Goal: Task Accomplishment & Management: Manage account settings

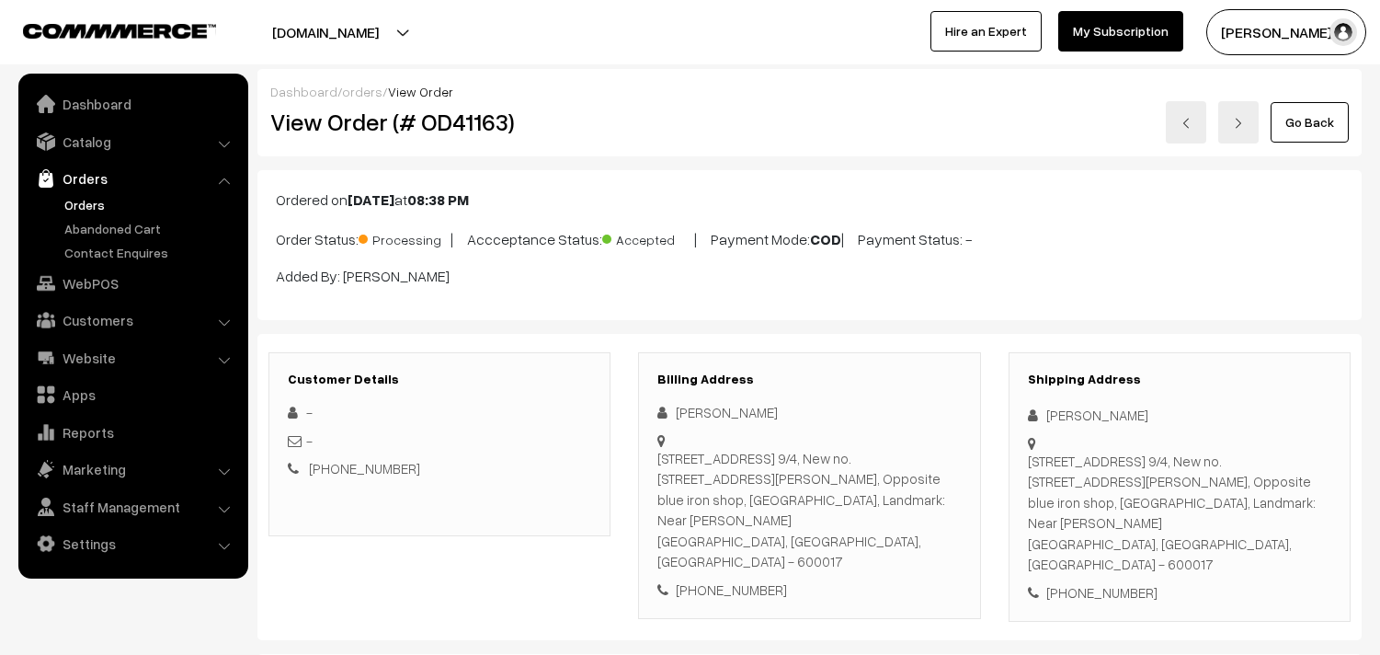
scroll to position [1021, 0]
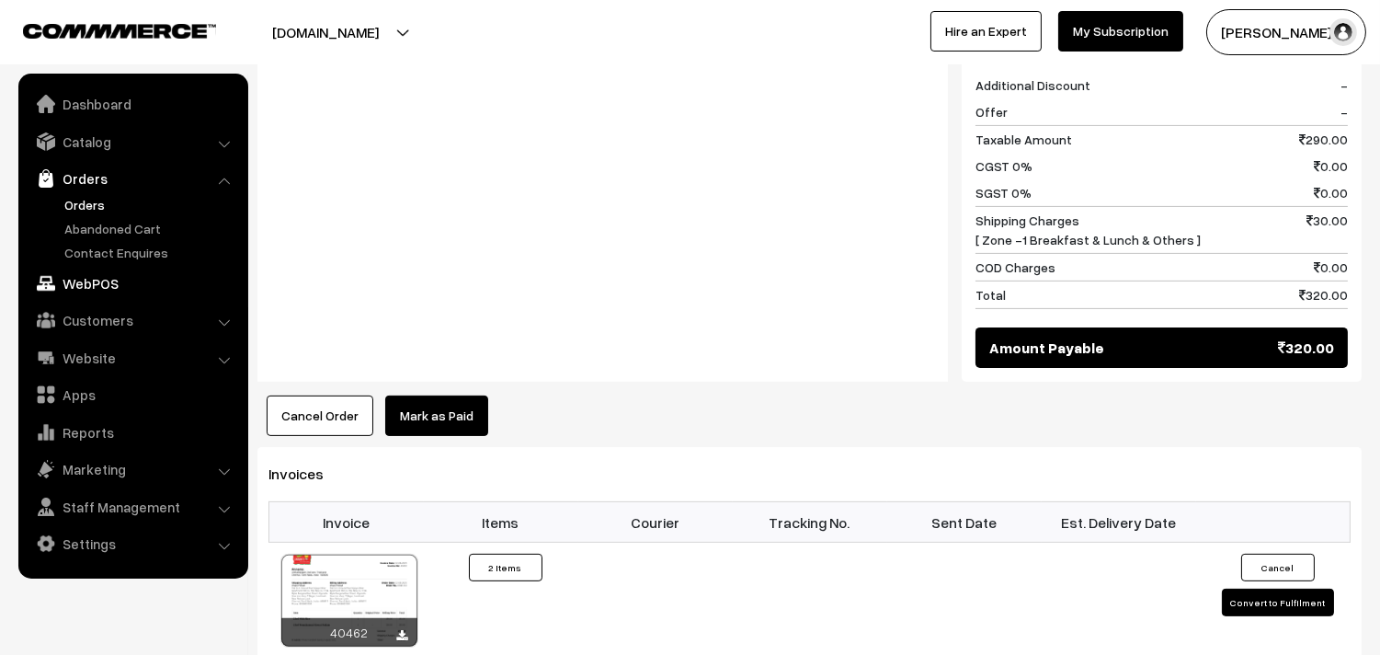
click at [80, 286] on link "WebPOS" at bounding box center [132, 283] width 219 height 33
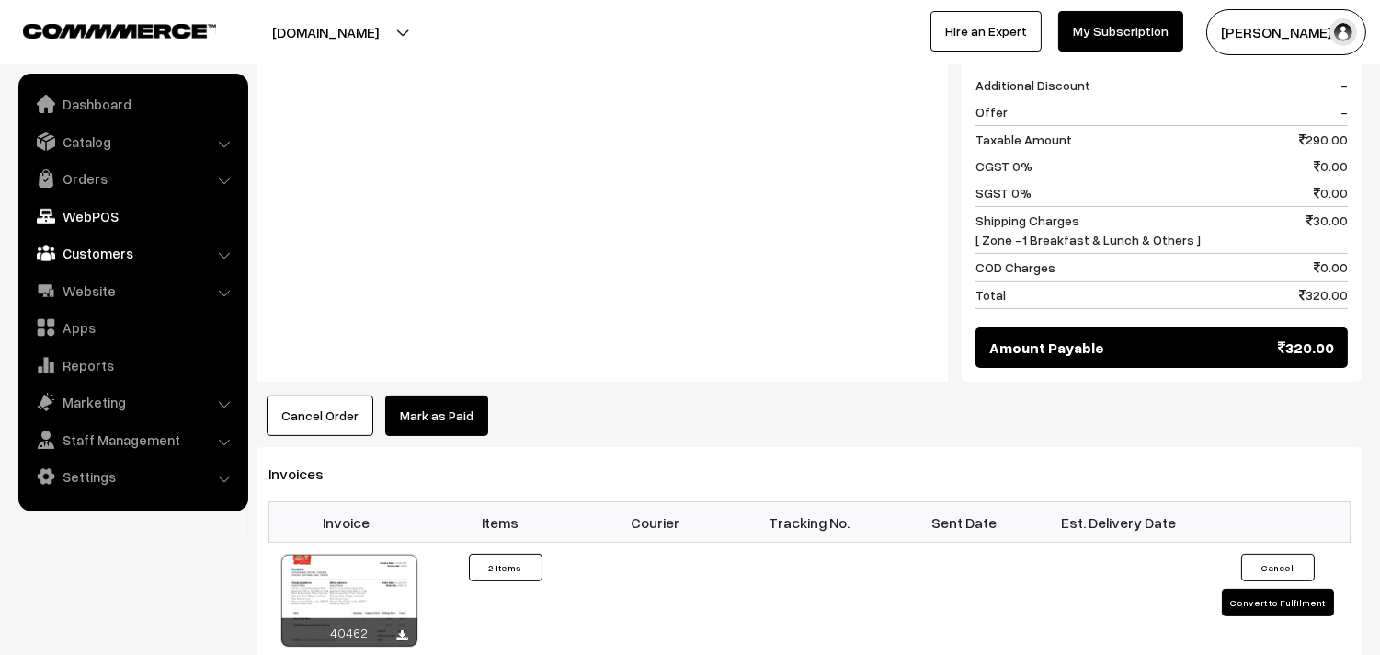
click at [68, 251] on link "Customers" at bounding box center [132, 252] width 219 height 33
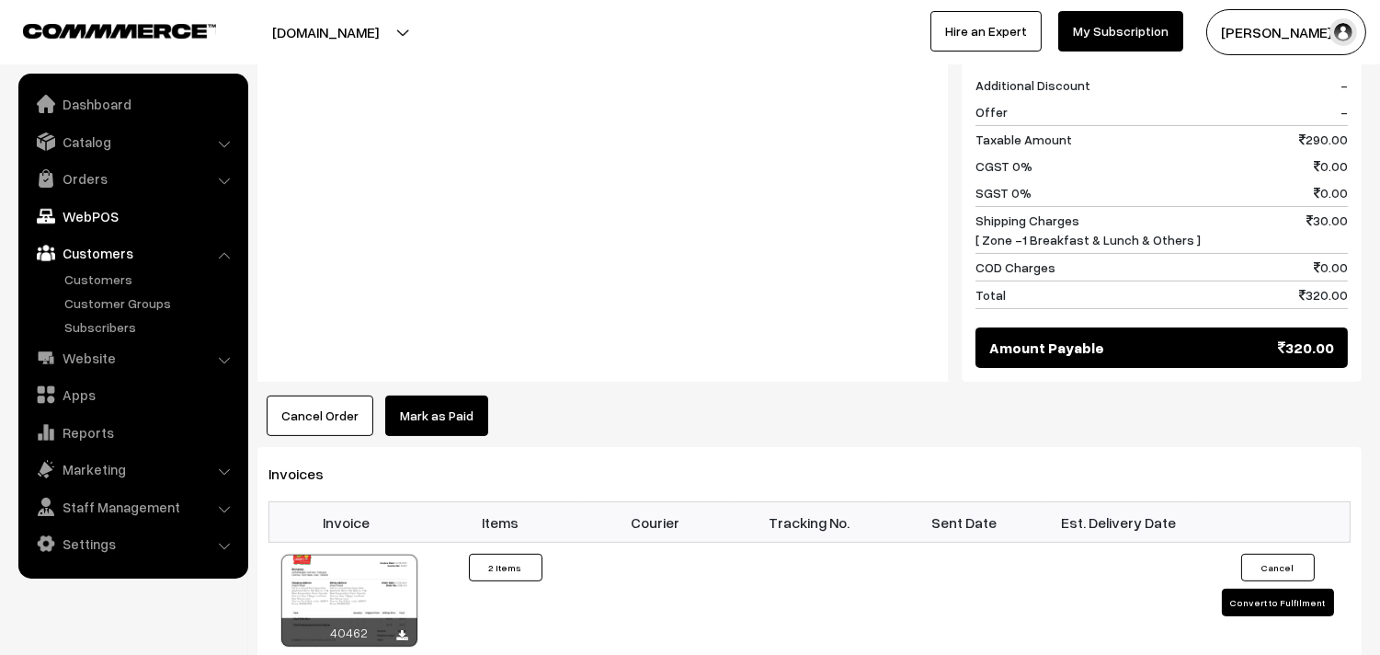
click at [90, 223] on link "WebPOS" at bounding box center [132, 216] width 219 height 33
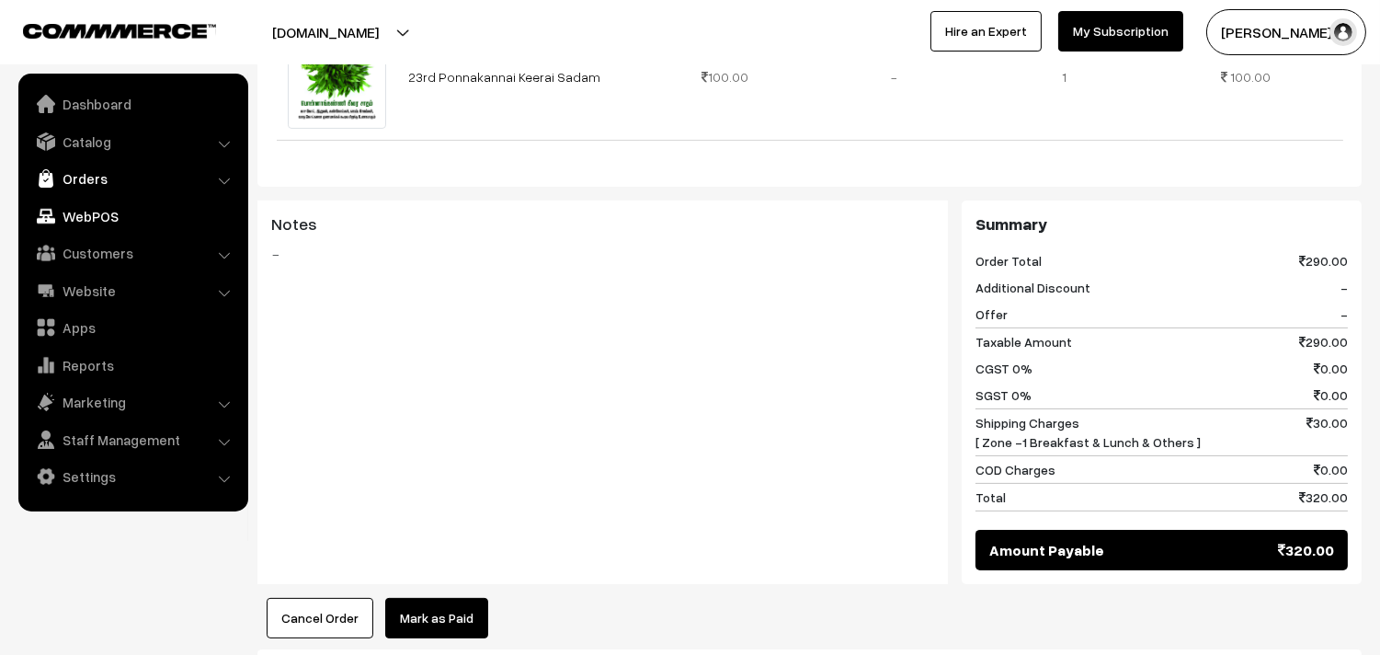
scroll to position [816, 0]
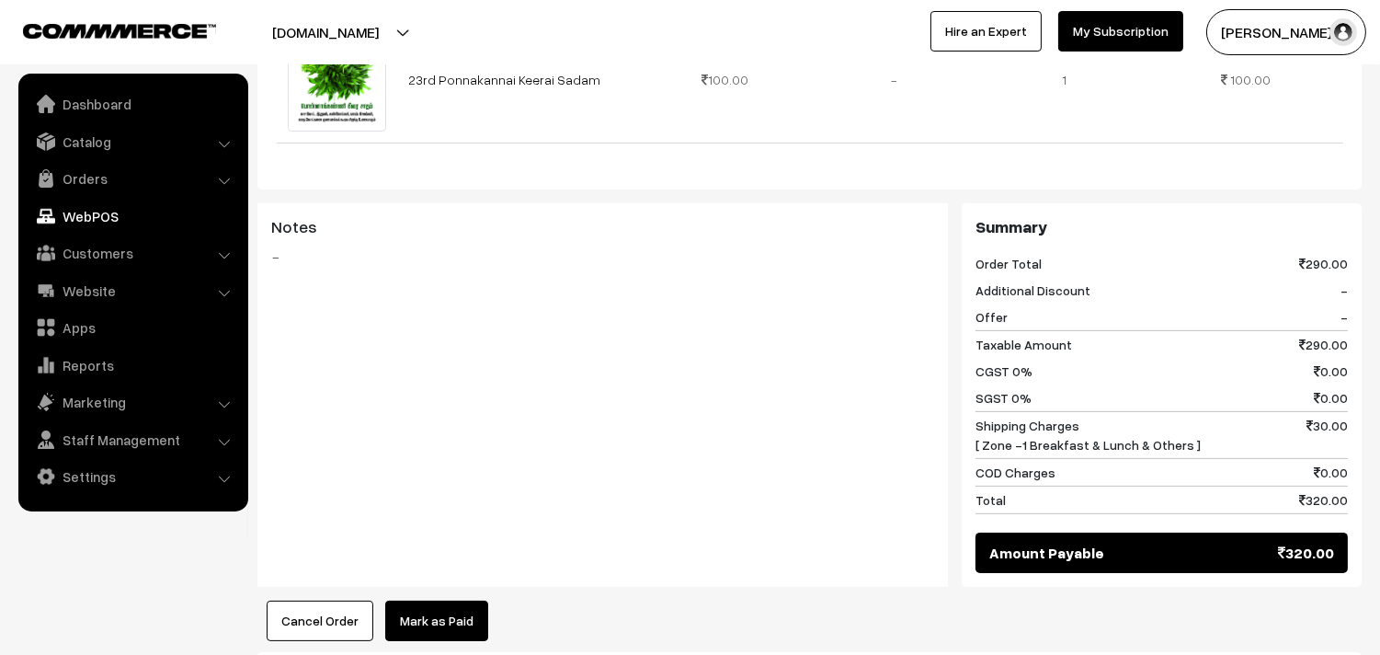
click at [101, 226] on link "WebPOS" at bounding box center [132, 216] width 219 height 33
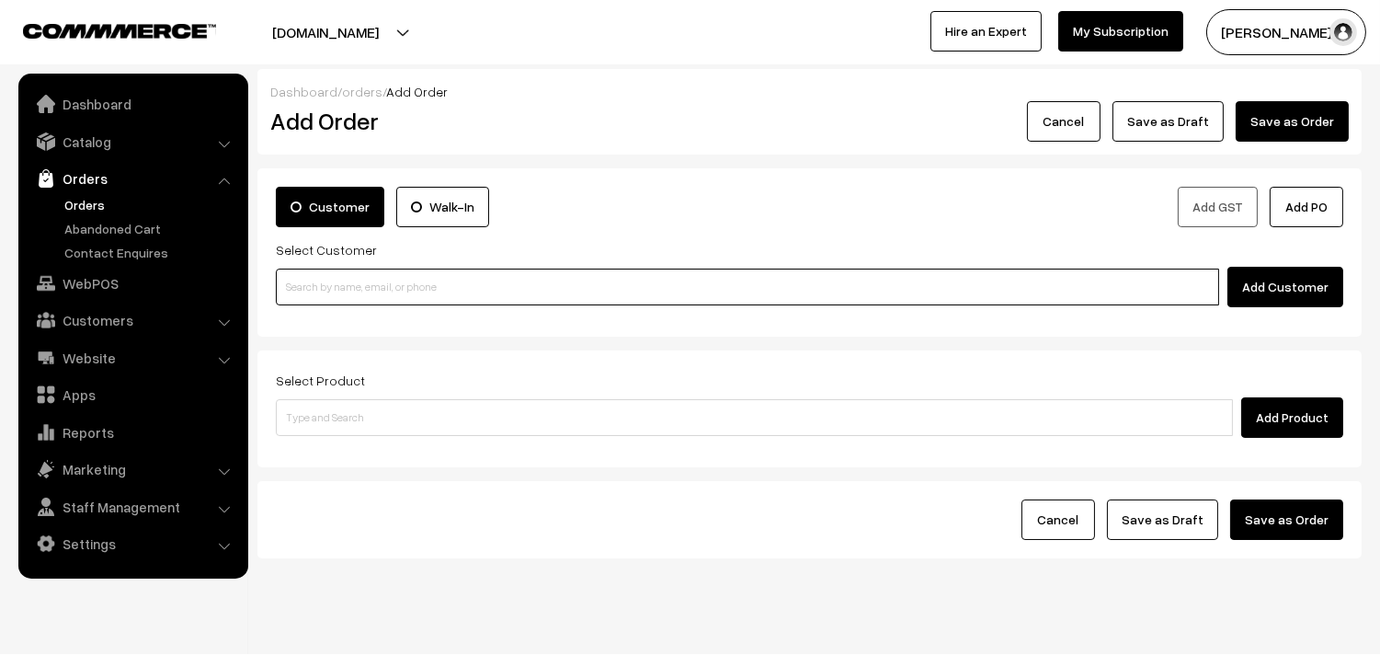
click at [389, 287] on input at bounding box center [747, 286] width 943 height 37
paste input "99620 09090"
click at [311, 274] on input "99620 09090" at bounding box center [747, 286] width 943 height 37
click at [331, 309] on link "Narayanan R [rnana1963@yahoo.com] [9962009090]" at bounding box center [750, 321] width 947 height 28
type input "9962009090"
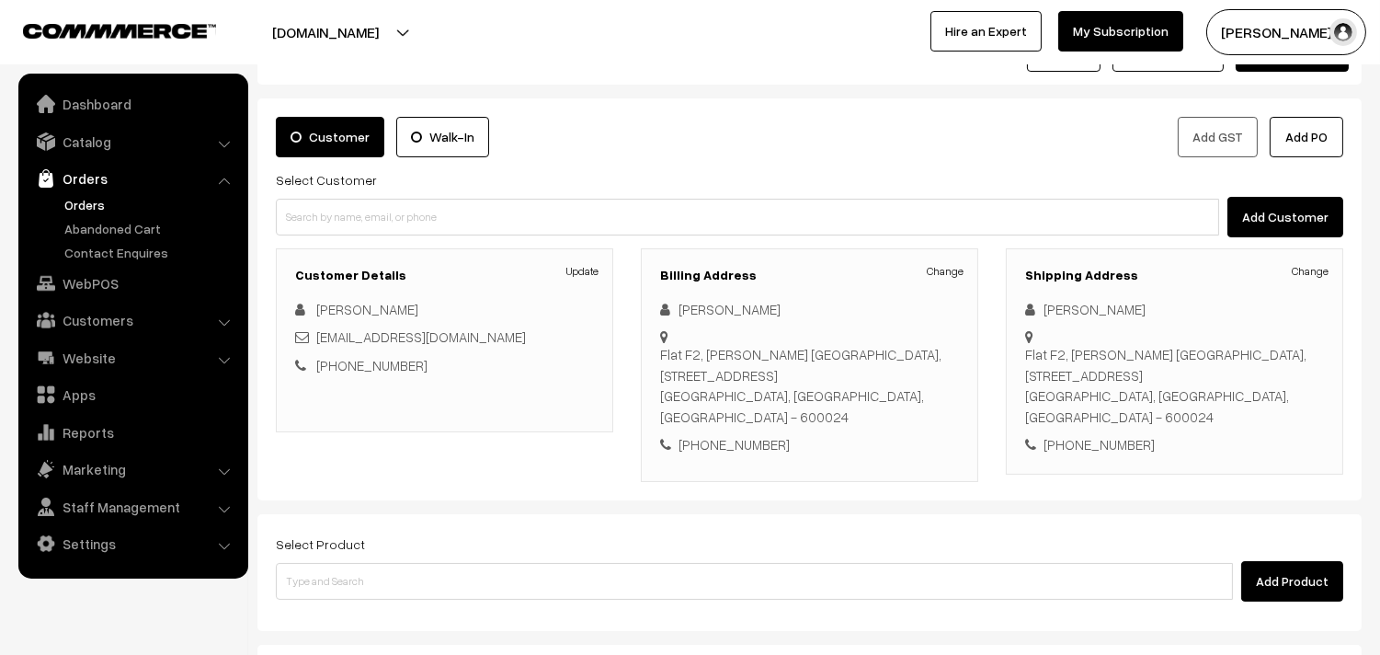
scroll to position [250, 0]
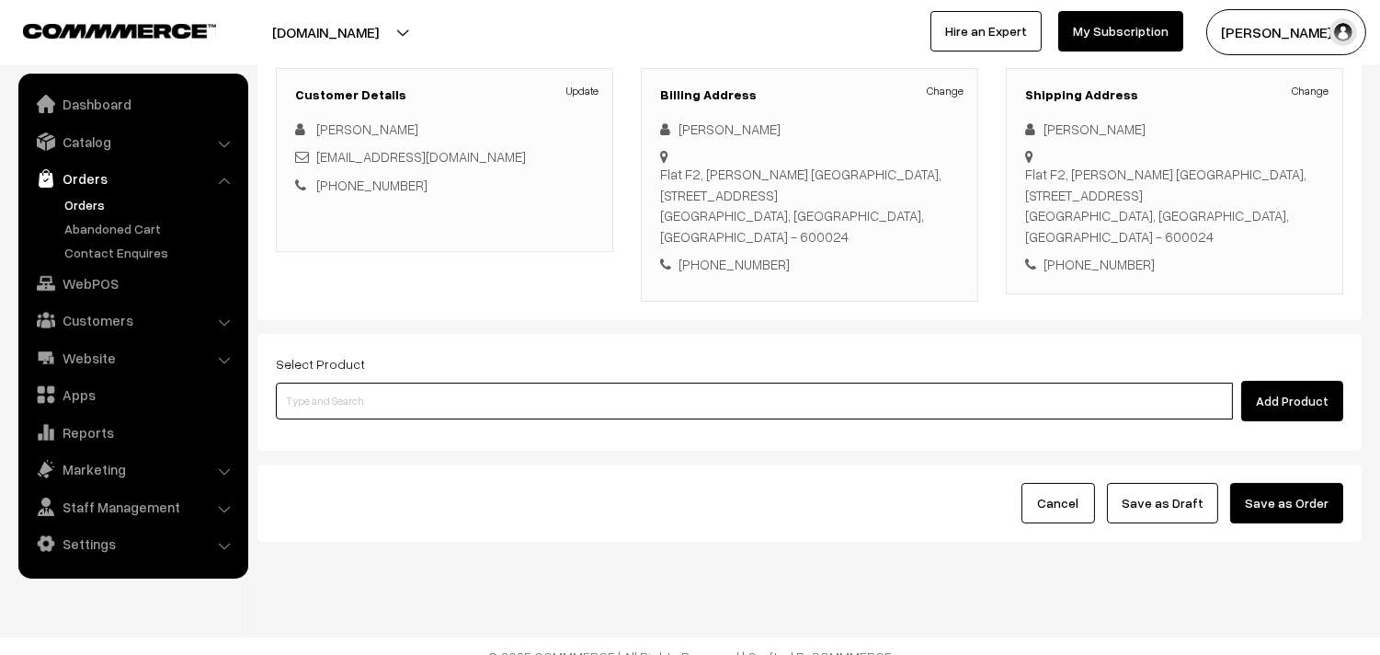
click at [411, 382] on input at bounding box center [754, 400] width 957 height 37
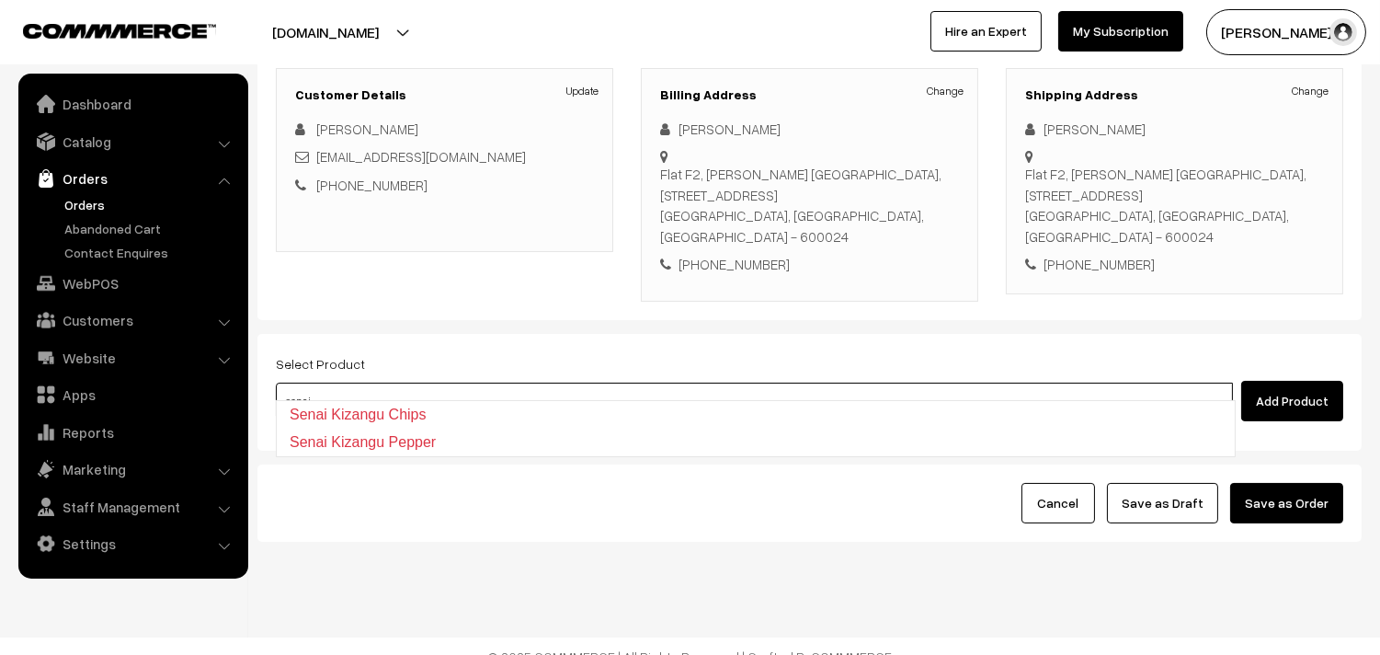
type input "senai"
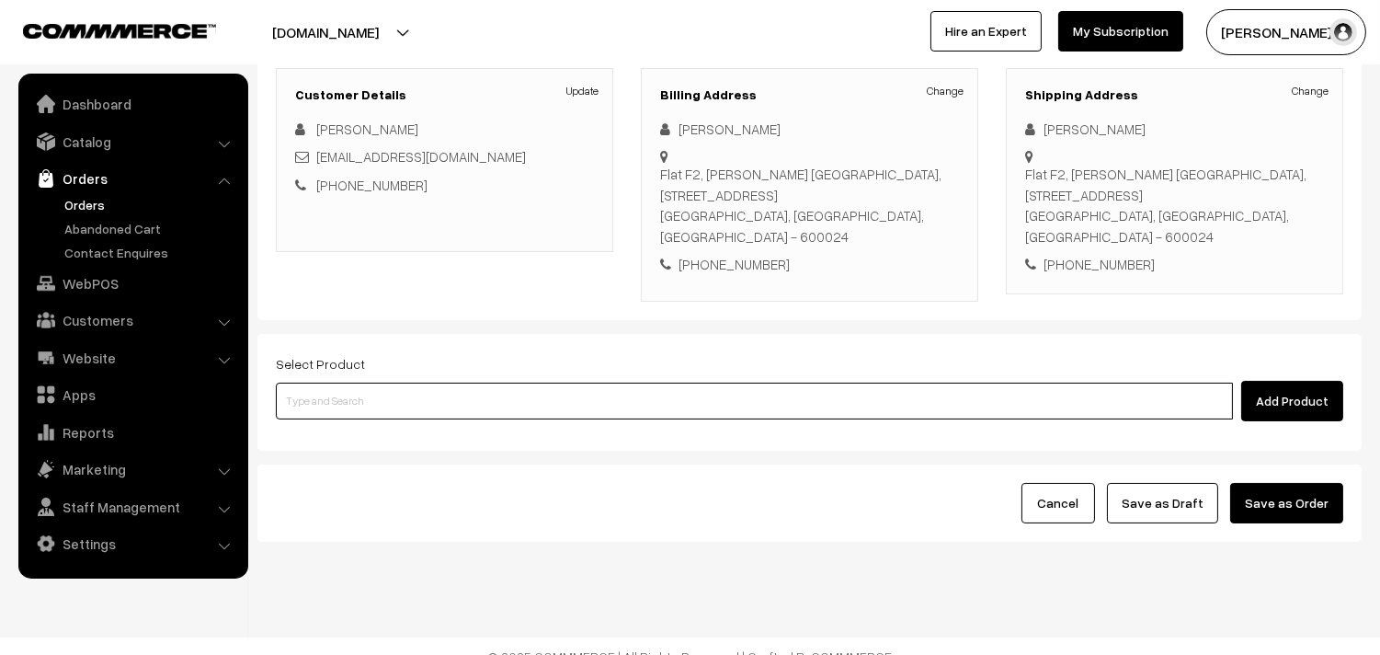
click at [415, 382] on input at bounding box center [754, 400] width 957 height 37
type input "senai"
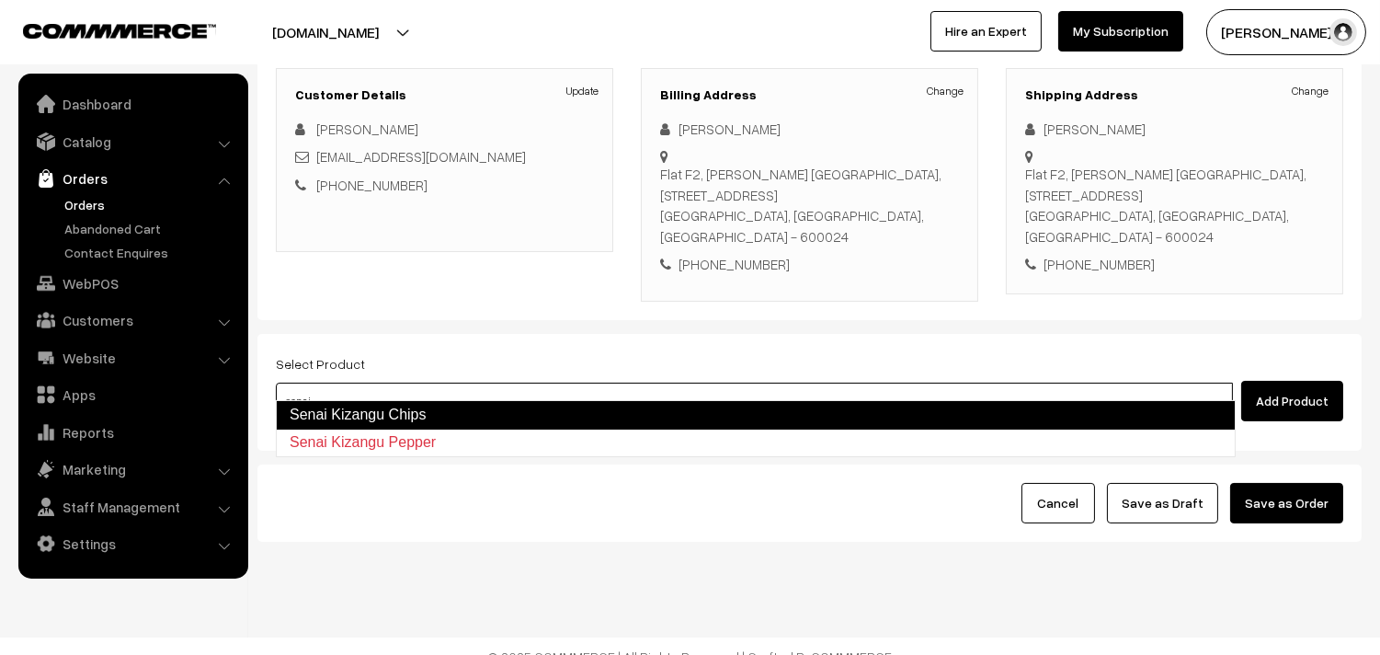
click at [381, 414] on link "Senai Kizangu Chips" at bounding box center [756, 414] width 960 height 29
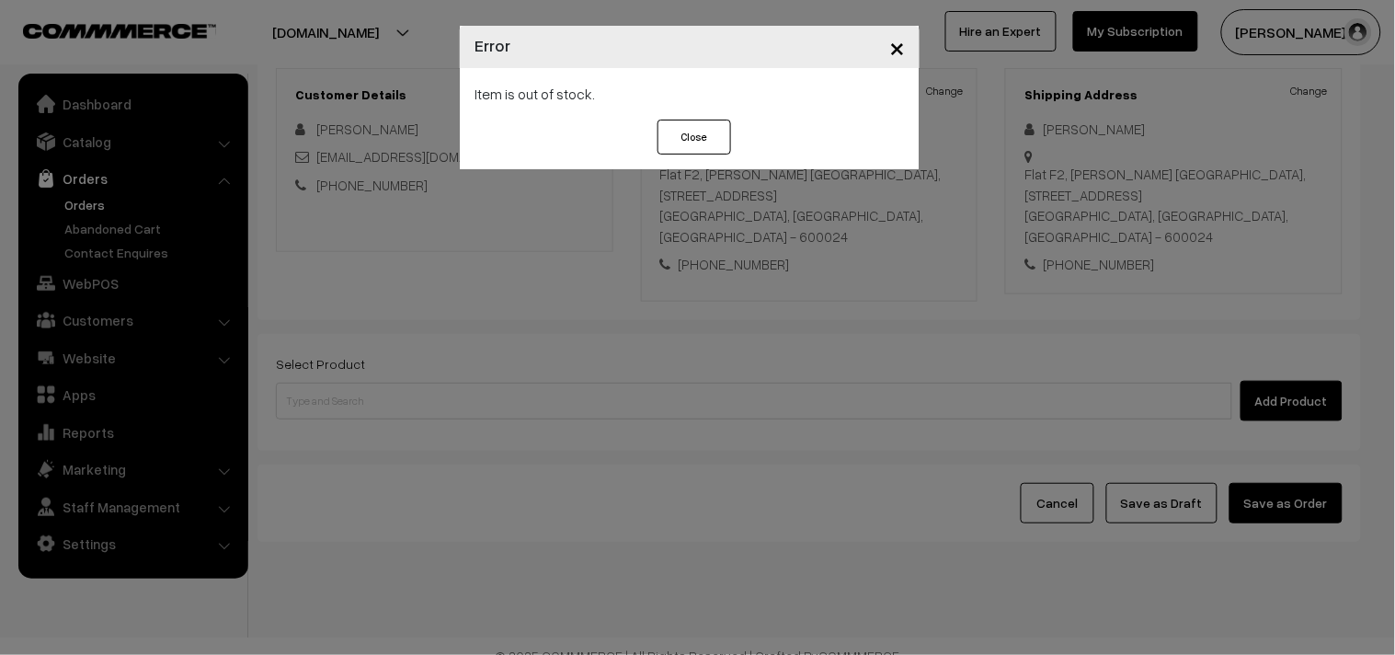
drag, startPoint x: 898, startPoint y: 51, endPoint x: 745, endPoint y: 92, distance: 159.0
click at [895, 50] on span "×" at bounding box center [897, 46] width 16 height 34
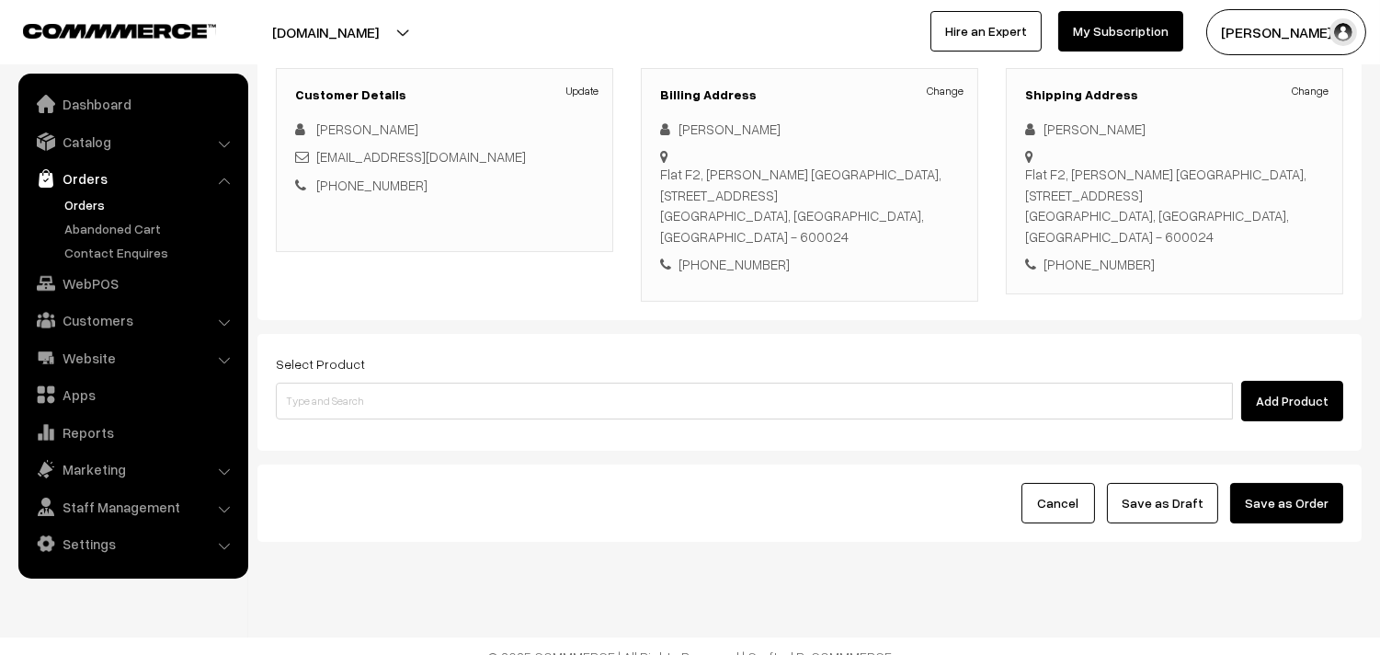
click at [723, 131] on div "[PERSON_NAME]" at bounding box center [809, 129] width 299 height 21
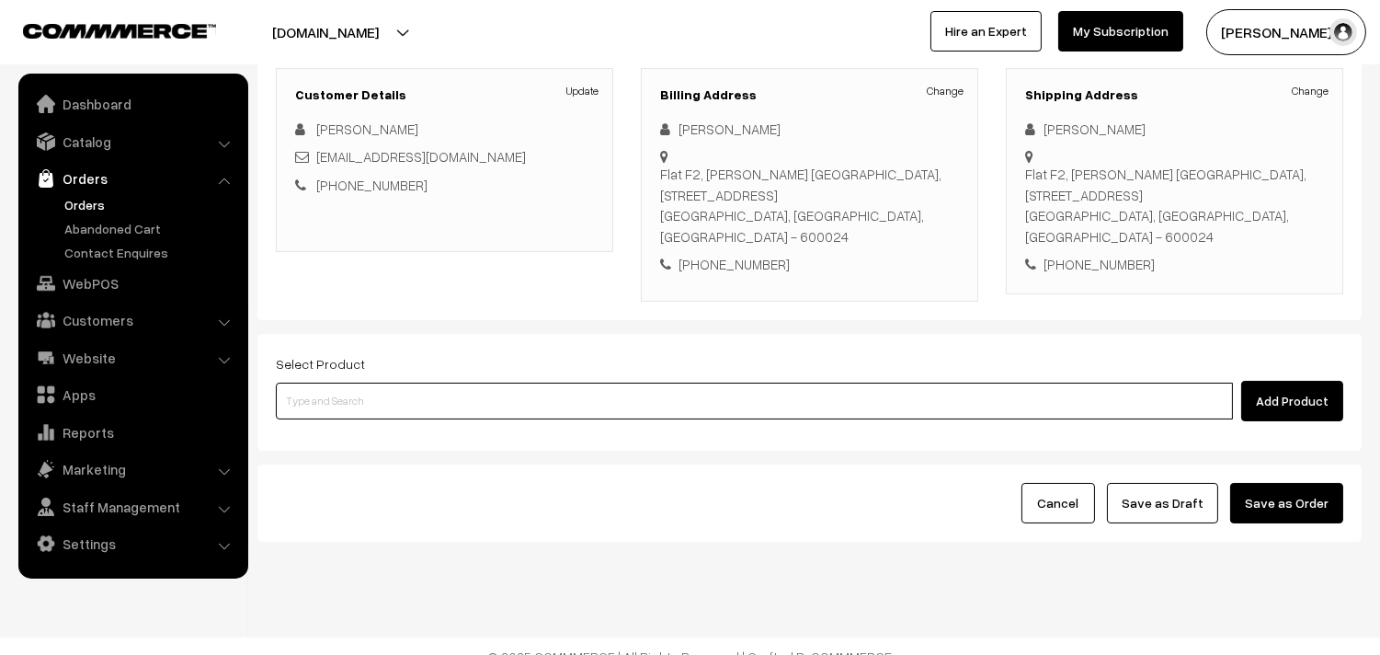
click at [433, 382] on input at bounding box center [754, 400] width 957 height 37
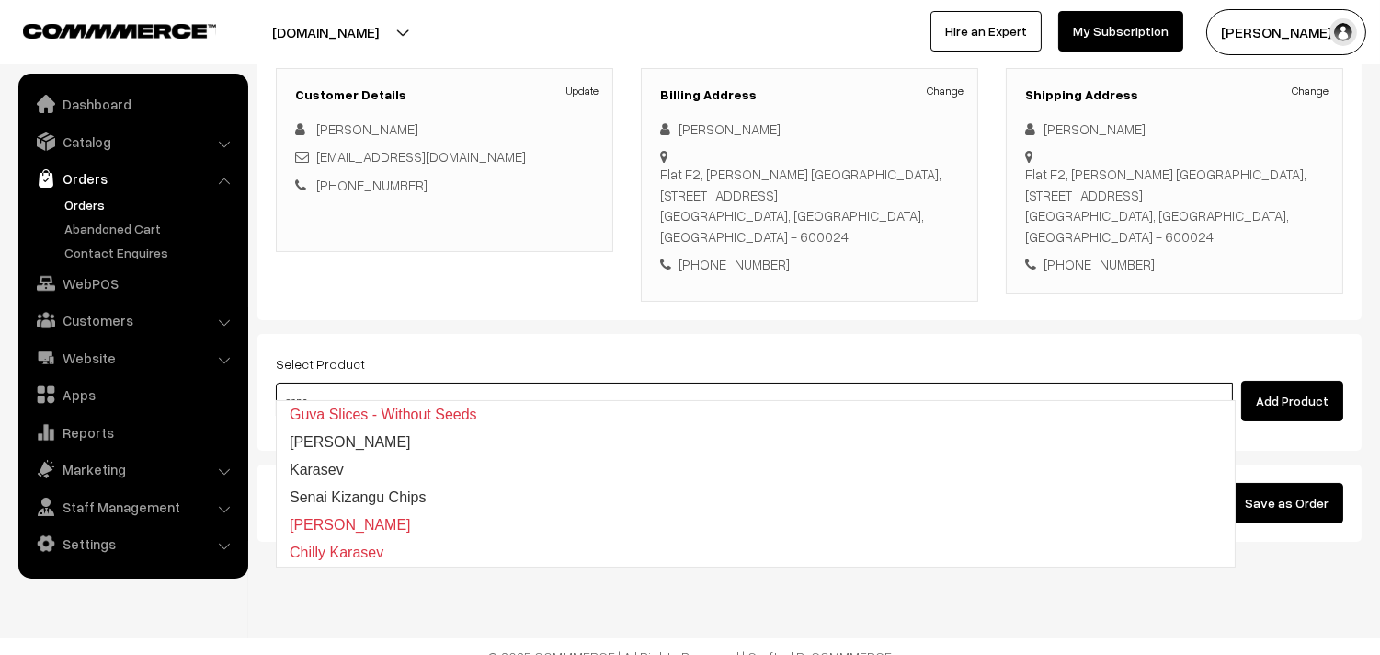
type input "senai"
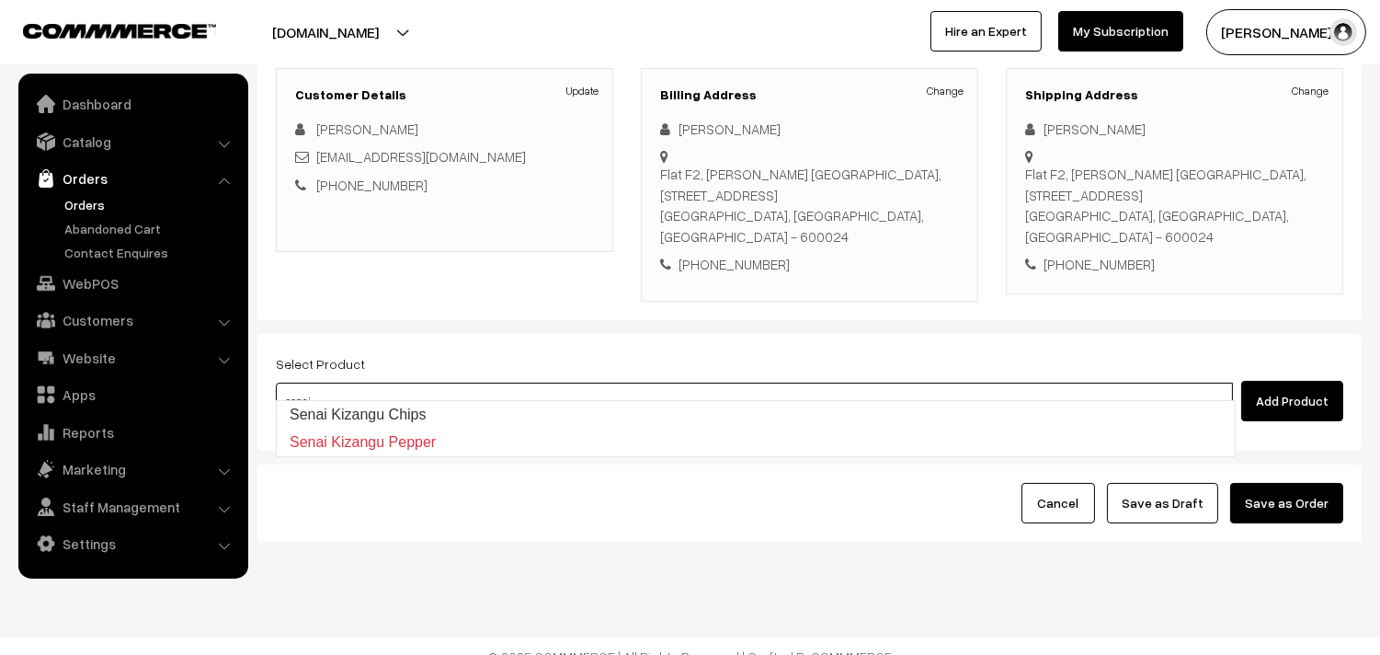
click at [397, 411] on link "Senai Kizangu Chips" at bounding box center [756, 415] width 958 height 28
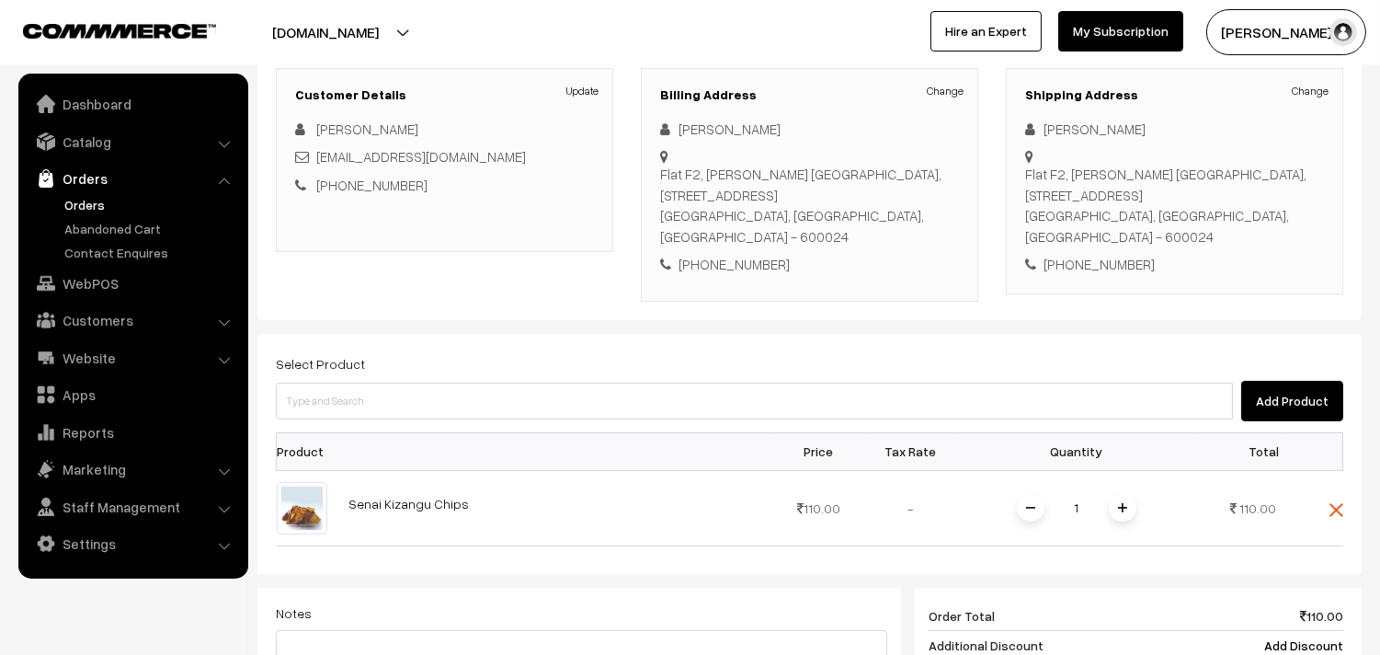
scroll to position [556, 0]
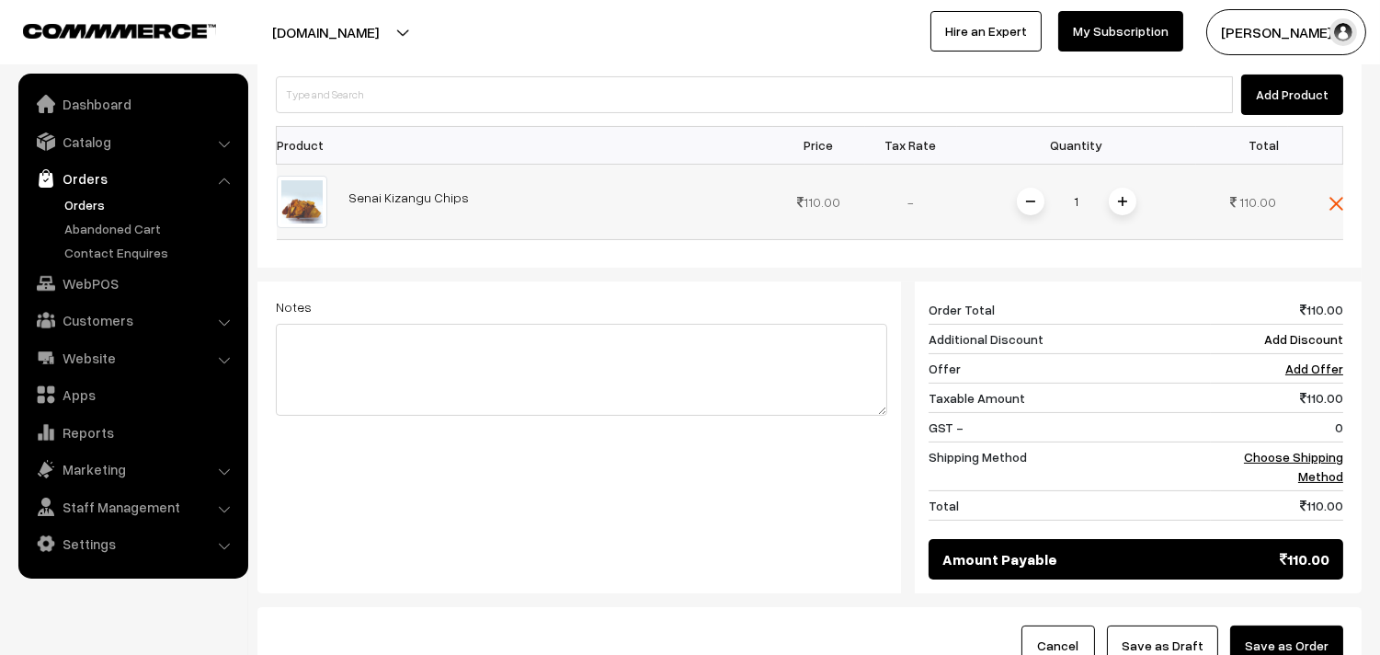
click at [1118, 197] on img at bounding box center [1122, 201] width 9 height 9
click at [1291, 447] on td "Choose Shipping Method" at bounding box center [1277, 466] width 132 height 49
click at [1266, 442] on td "Choose Shipping Method" at bounding box center [1277, 466] width 132 height 49
click at [1265, 449] on link "Choose Shipping Method" at bounding box center [1293, 466] width 99 height 35
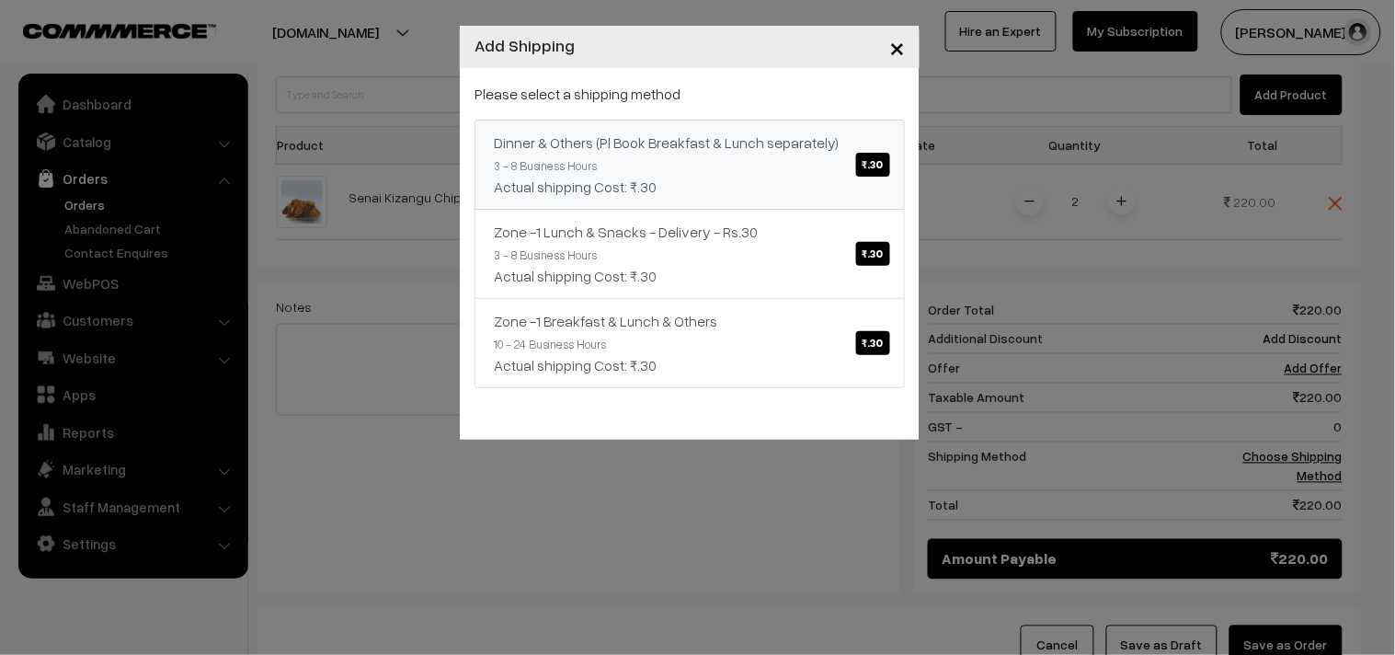
click at [883, 172] on span "₹.30" at bounding box center [873, 165] width 34 height 24
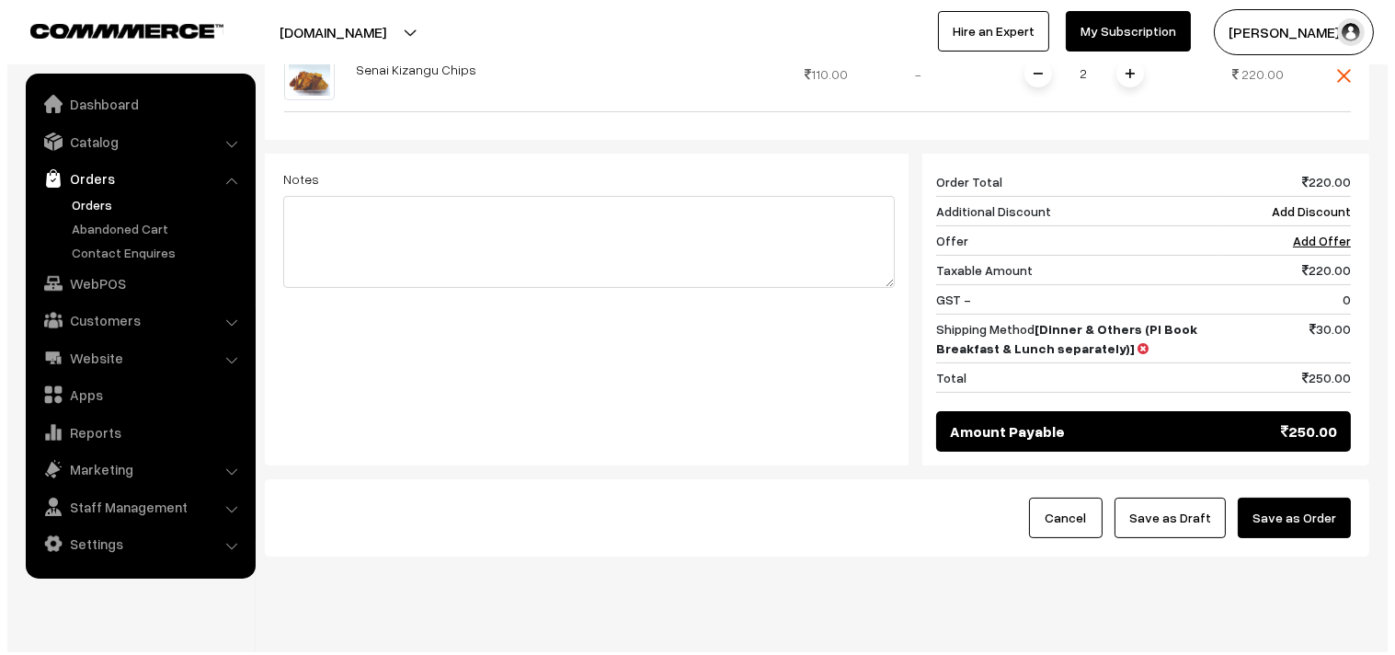
scroll to position [701, 0]
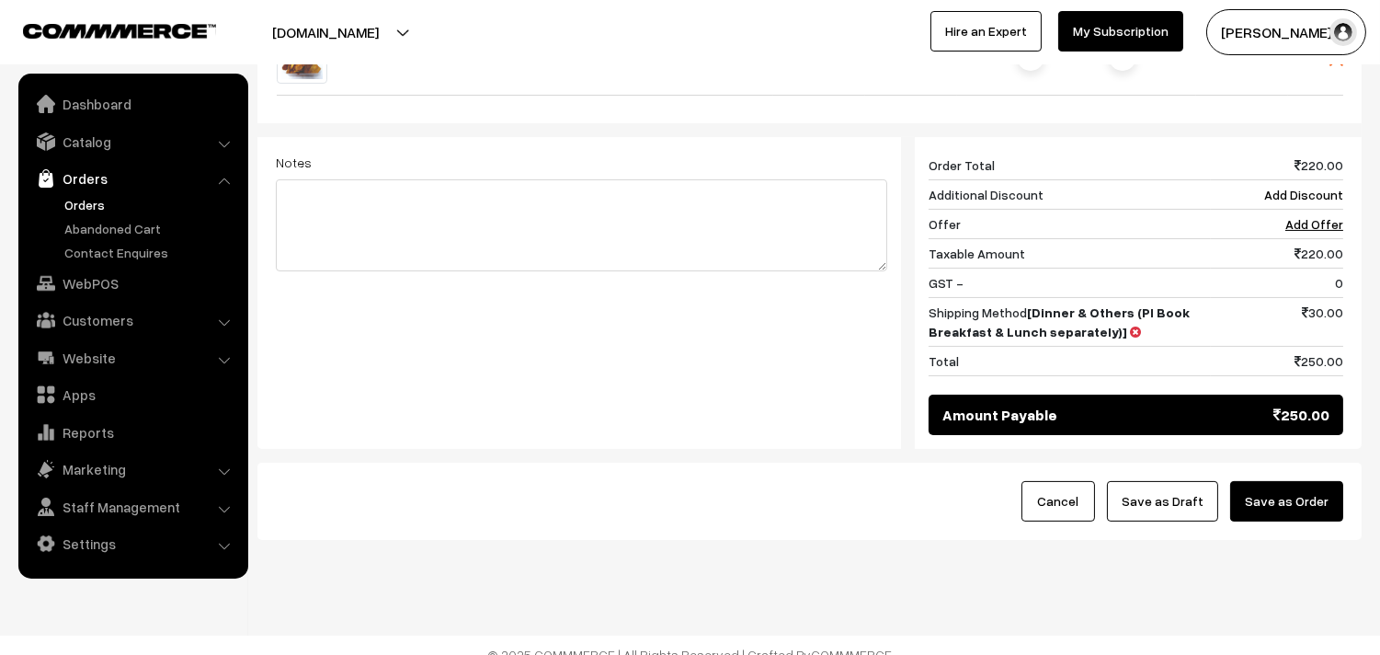
click at [1281, 487] on button "Save as Order" at bounding box center [1286, 501] width 113 height 40
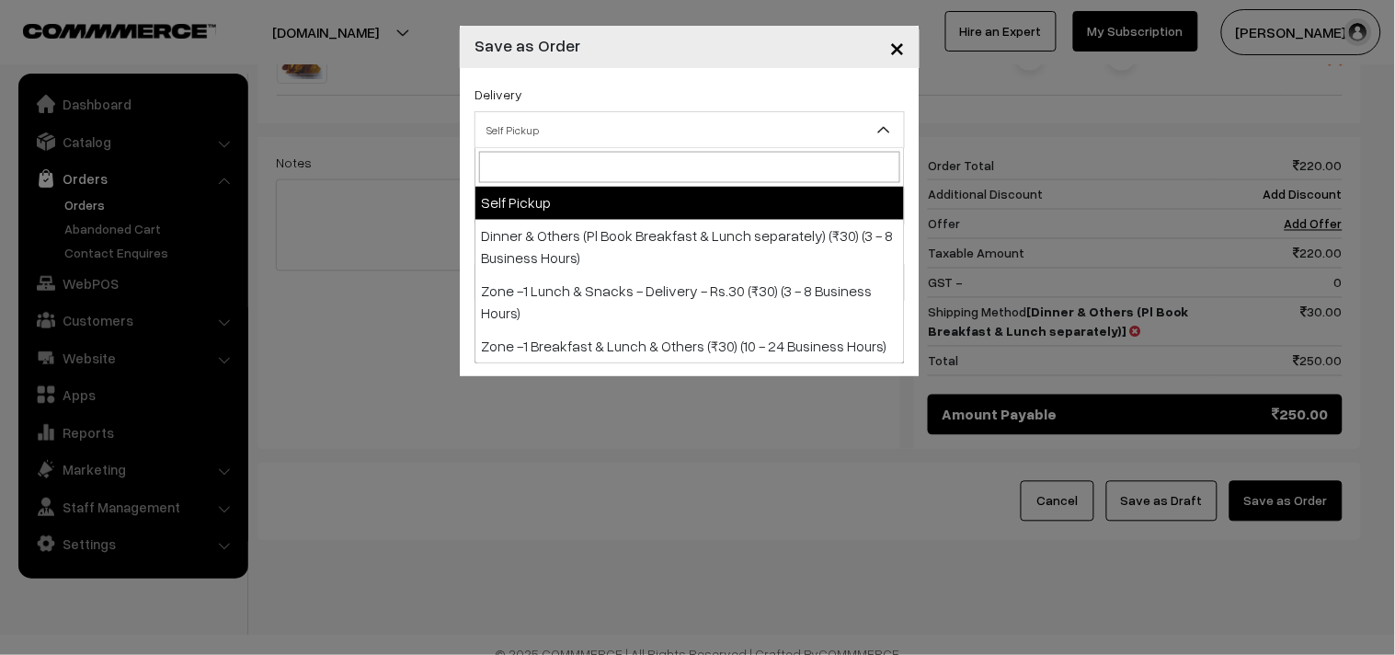
click at [550, 139] on span "Self Pickup" at bounding box center [689, 130] width 428 height 32
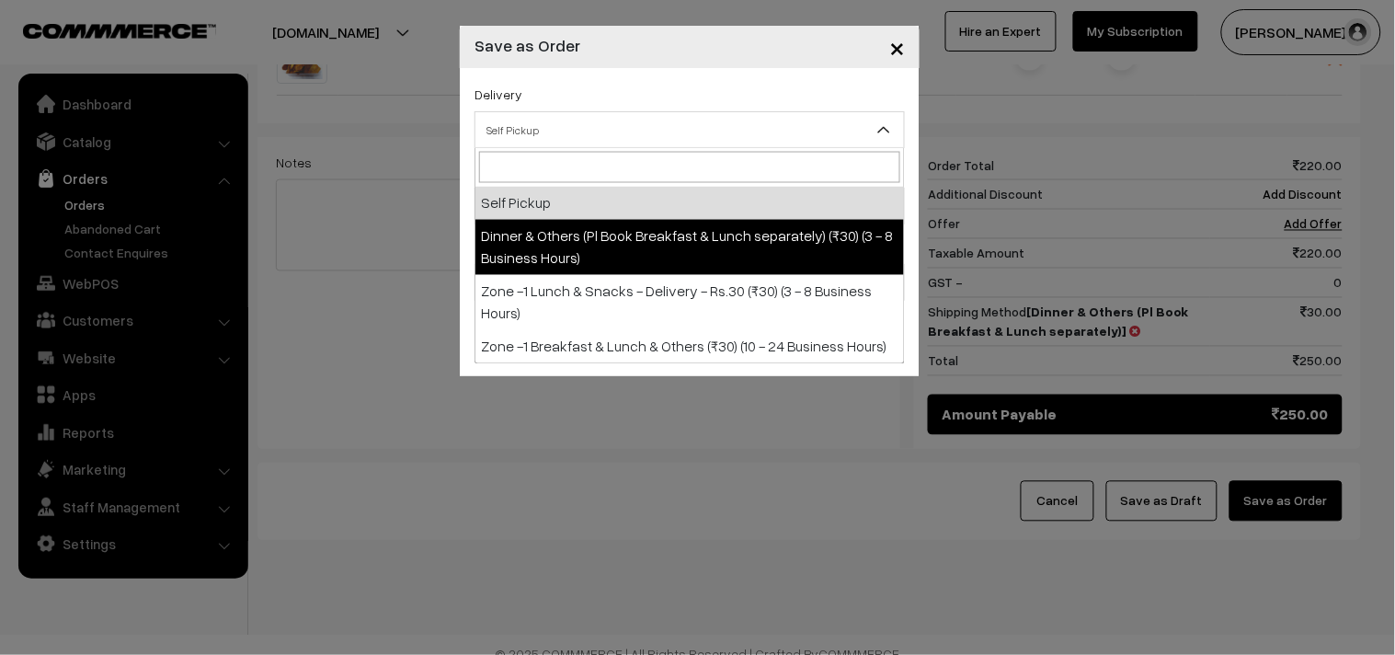
select select "DOP1"
select select "3"
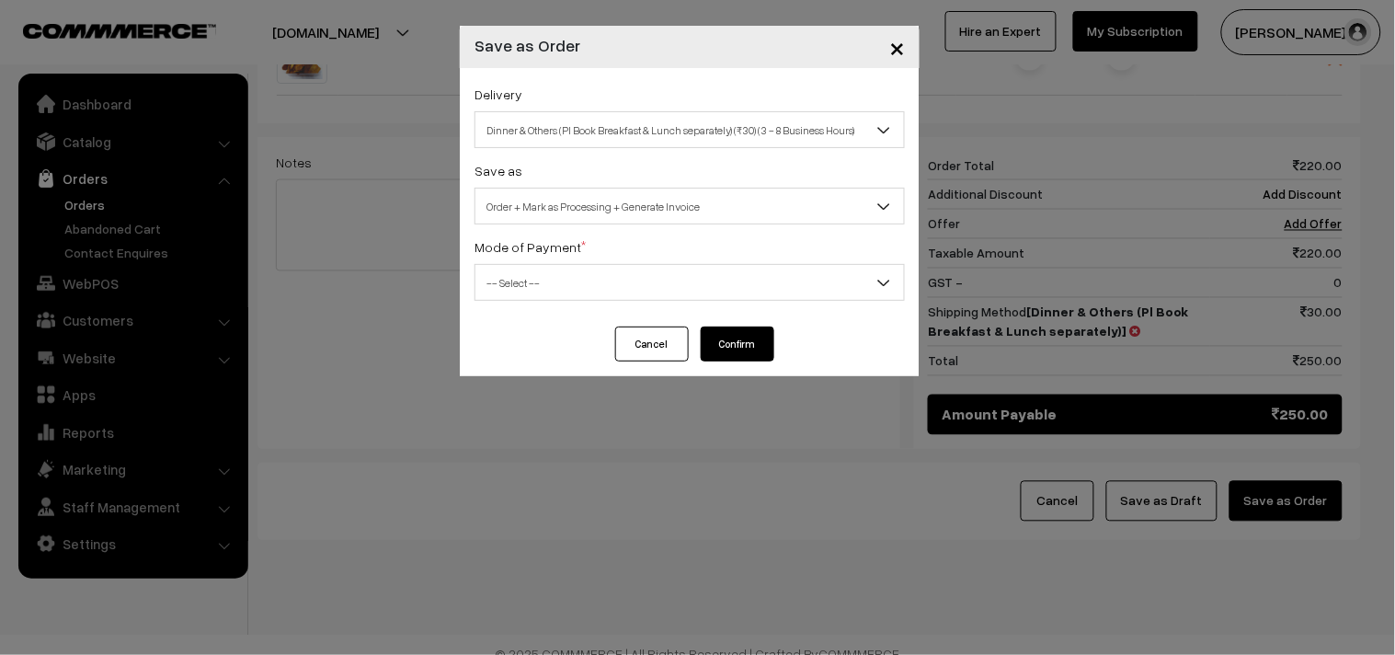
click at [648, 180] on div "Save as Order Order + Mark as Processing Order + Mark as Processing + Generate …" at bounding box center [689, 191] width 430 height 65
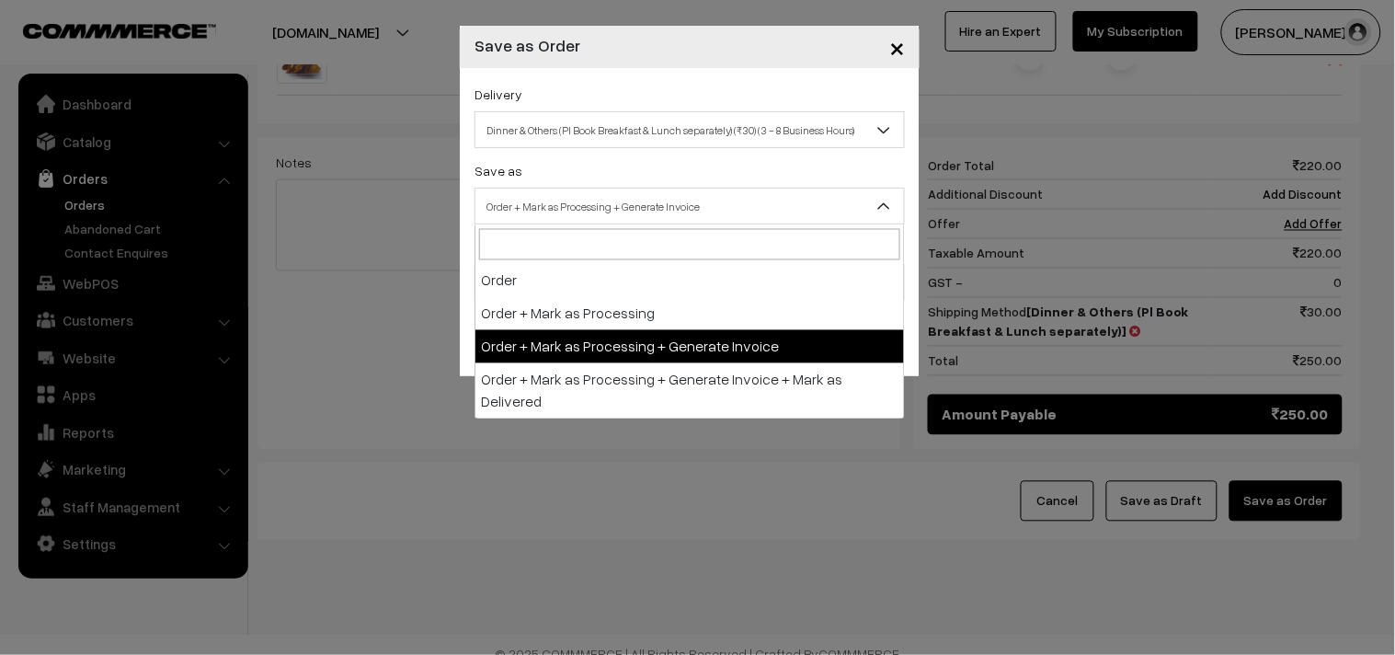
drag, startPoint x: 654, startPoint y: 199, endPoint x: 678, endPoint y: 292, distance: 97.0
click at [655, 203] on span "Order + Mark as Processing + Generate Invoice" at bounding box center [689, 206] width 428 height 32
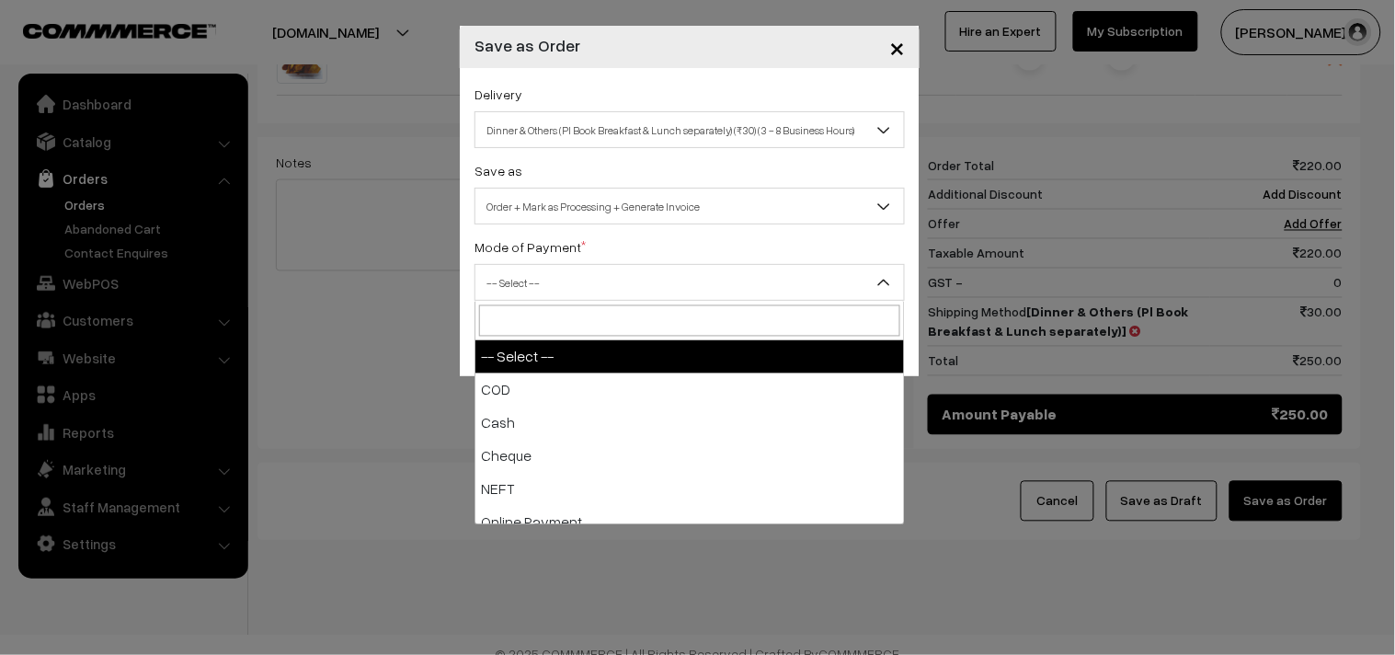
drag, startPoint x: 612, startPoint y: 277, endPoint x: 592, endPoint y: 314, distance: 42.0
click at [611, 277] on span "-- Select --" at bounding box center [689, 283] width 428 height 32
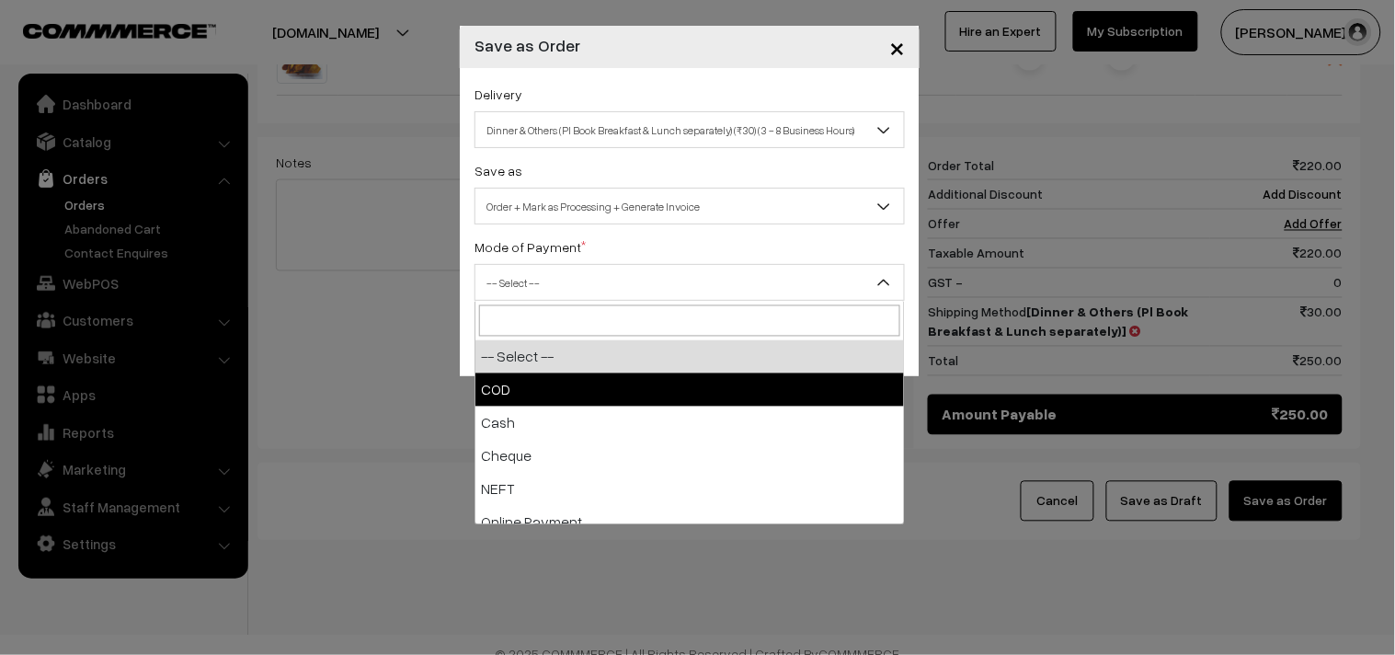
select select "1"
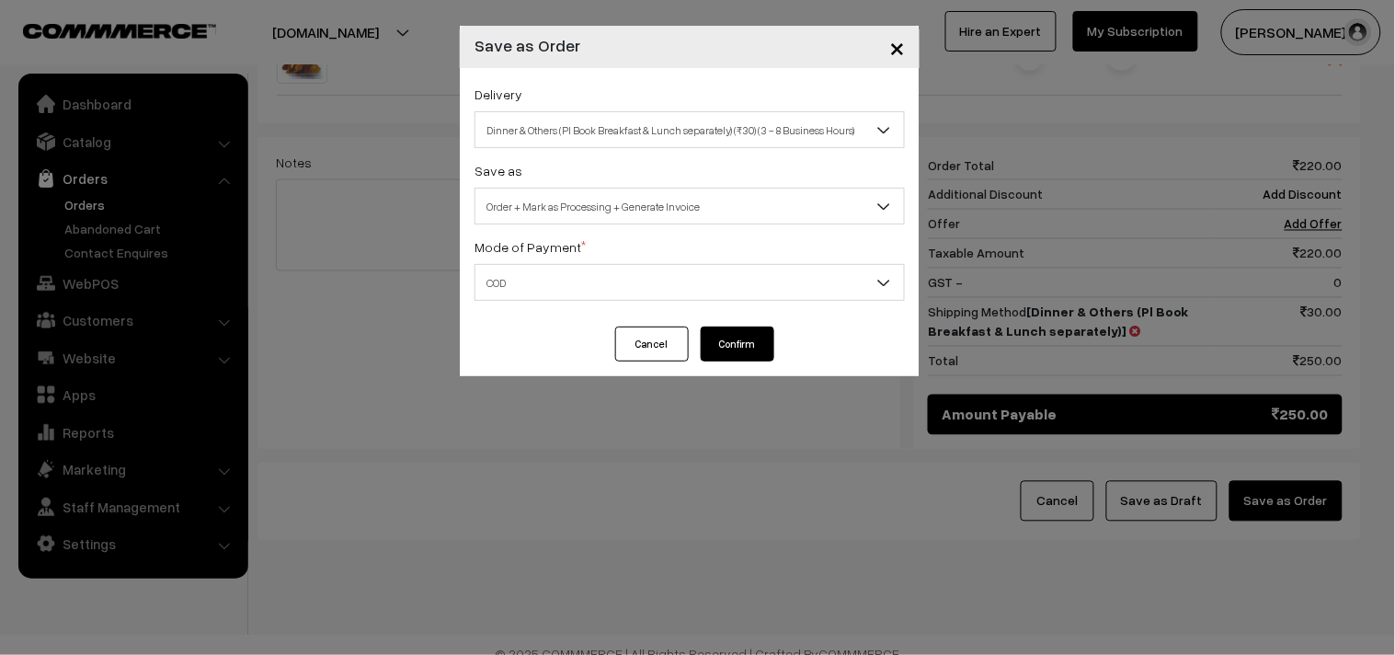
click at [768, 336] on button "Confirm" at bounding box center [738, 343] width 74 height 35
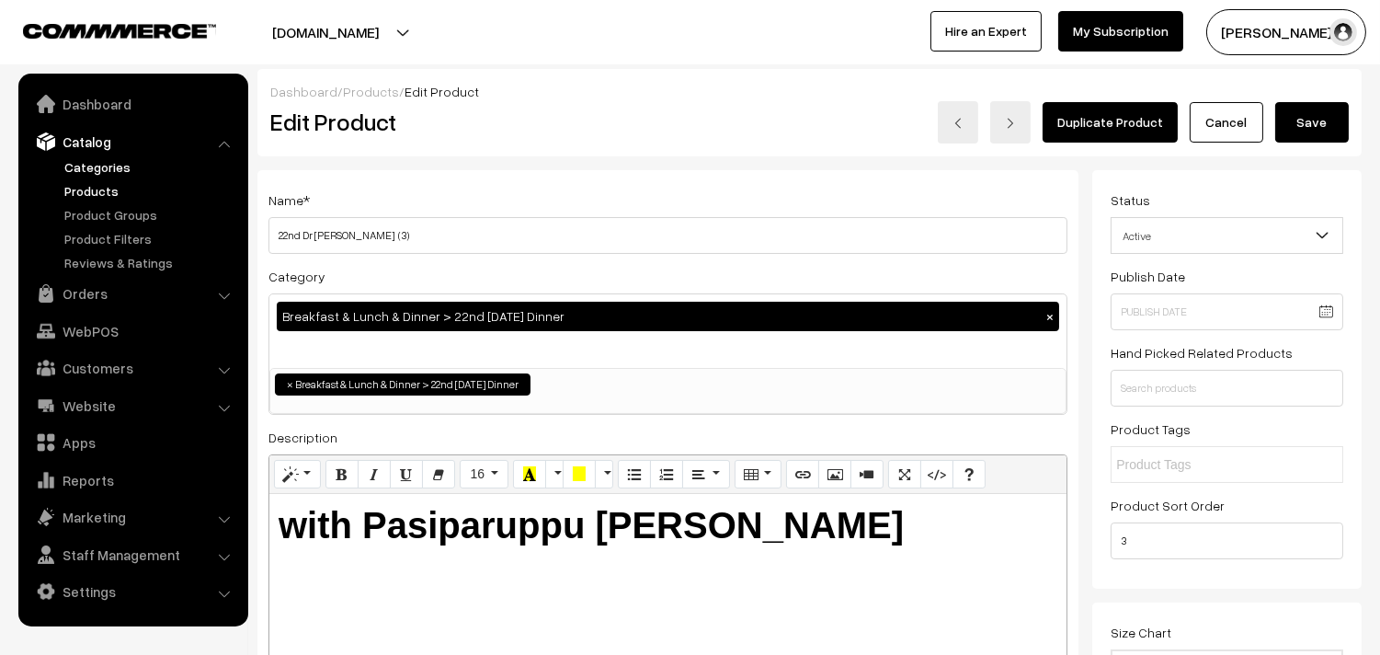
click at [80, 166] on link "Categories" at bounding box center [151, 166] width 182 height 19
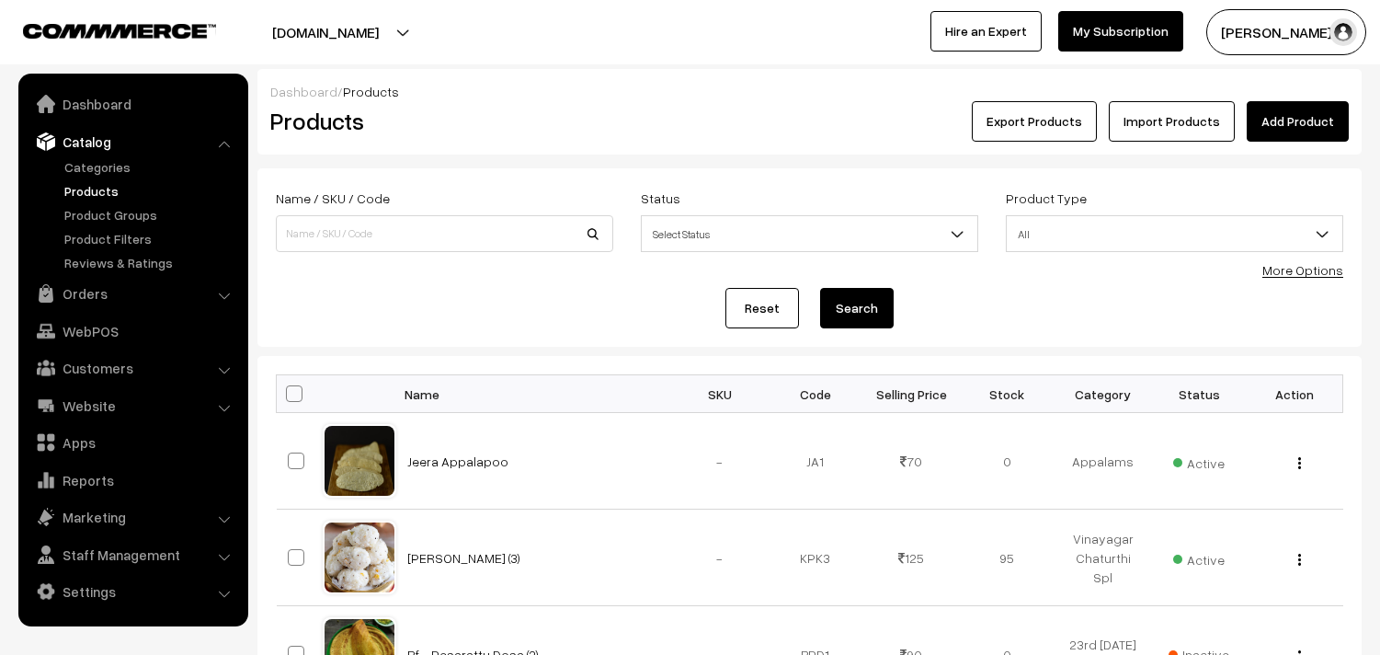
click at [364, 218] on input at bounding box center [444, 233] width 337 height 37
type input "senai"
click at [820, 288] on button "Search" at bounding box center [857, 308] width 74 height 40
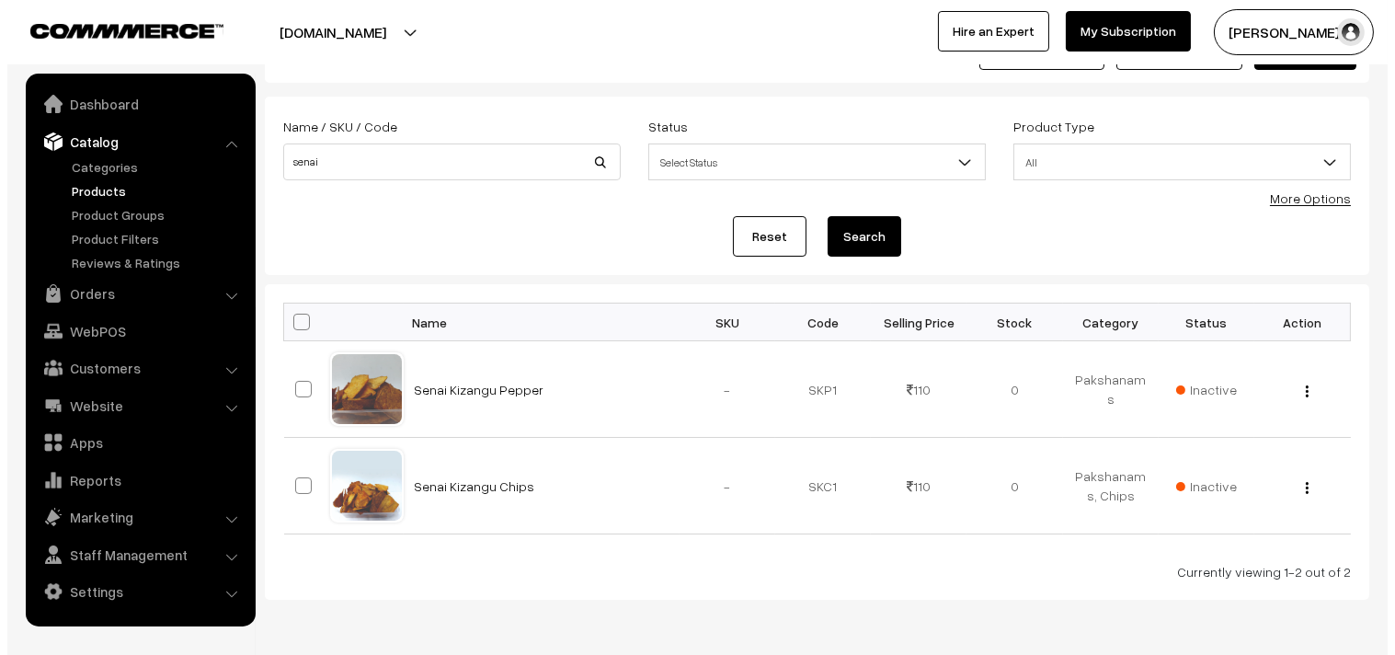
scroll to position [136, 0]
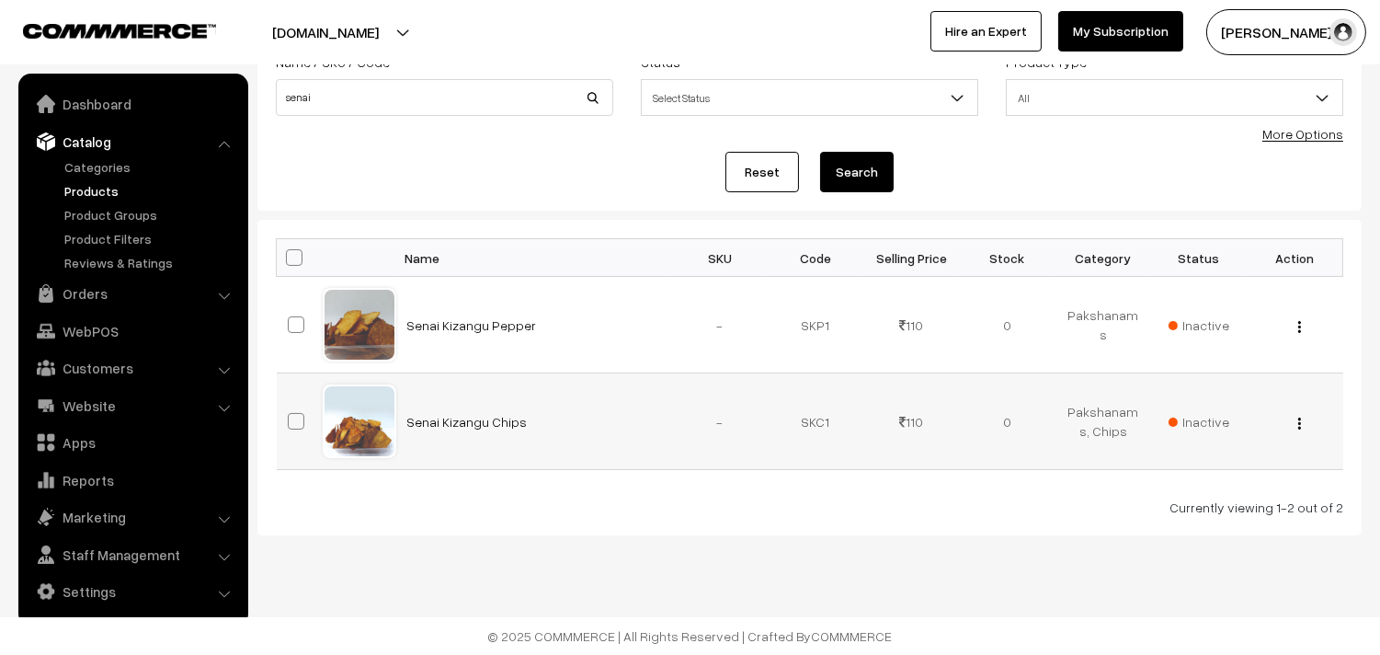
click at [1297, 420] on button "button" at bounding box center [1299, 423] width 5 height 15
click at [1218, 426] on span "Inactive" at bounding box center [1199, 421] width 61 height 19
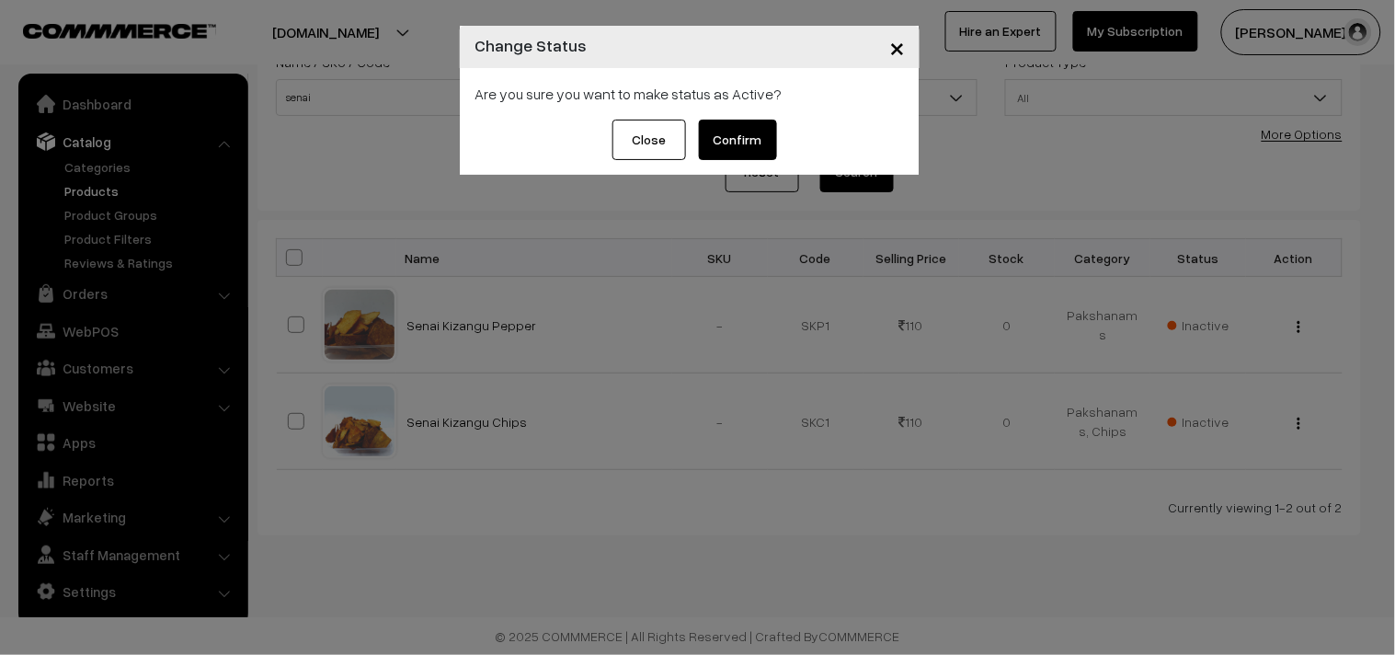
click at [746, 148] on button "Confirm" at bounding box center [738, 140] width 78 height 40
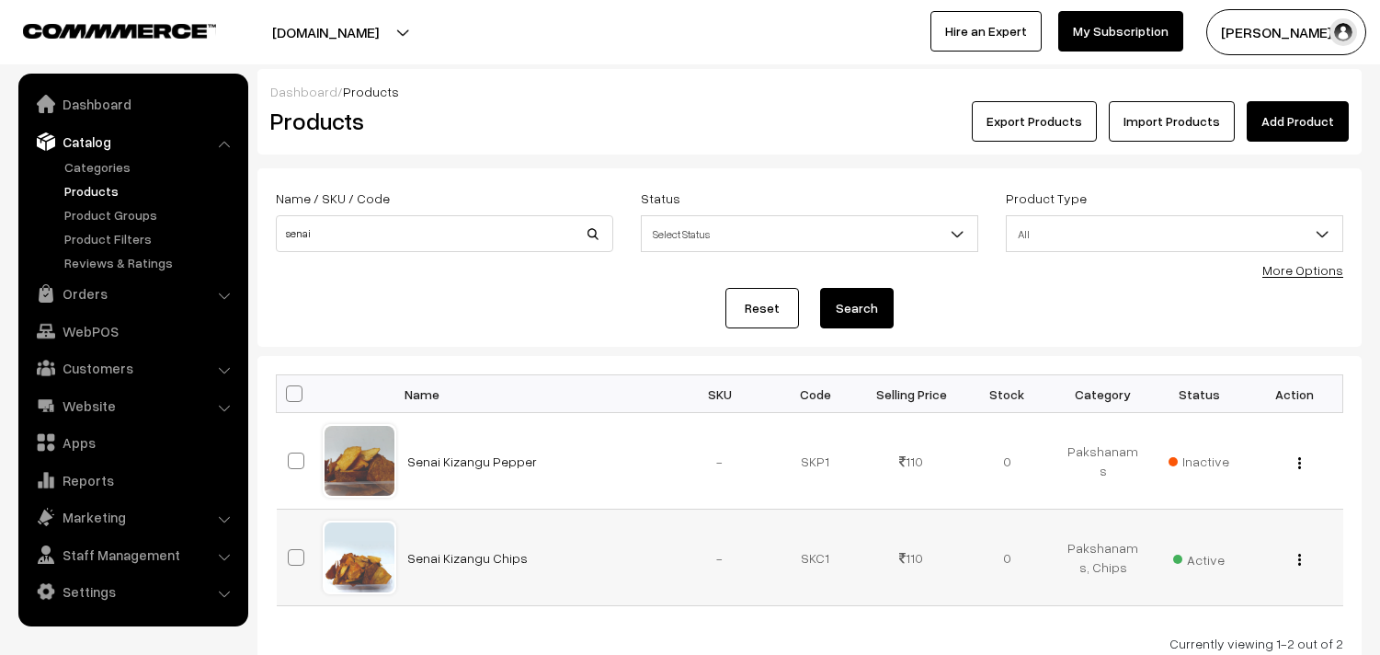
scroll to position [136, 0]
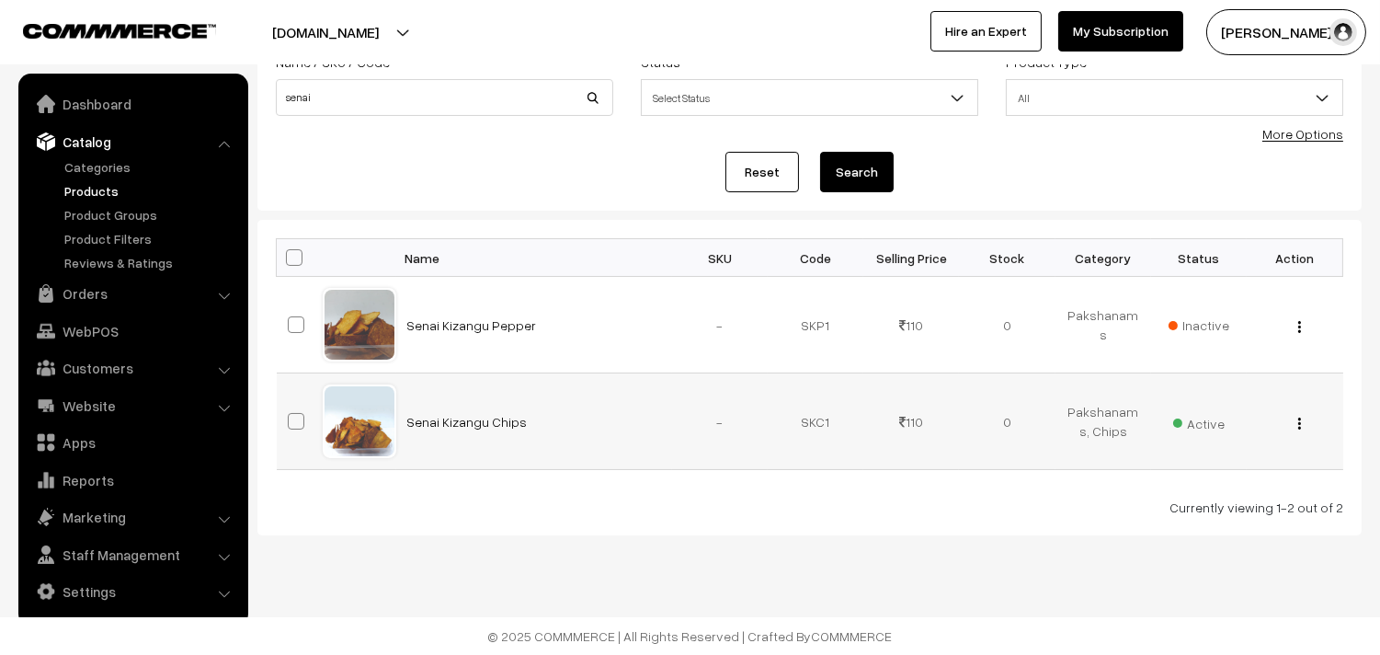
click at [1294, 428] on div "View Edit Delete" at bounding box center [1295, 421] width 74 height 19
click at [1297, 425] on button "button" at bounding box center [1299, 423] width 5 height 15
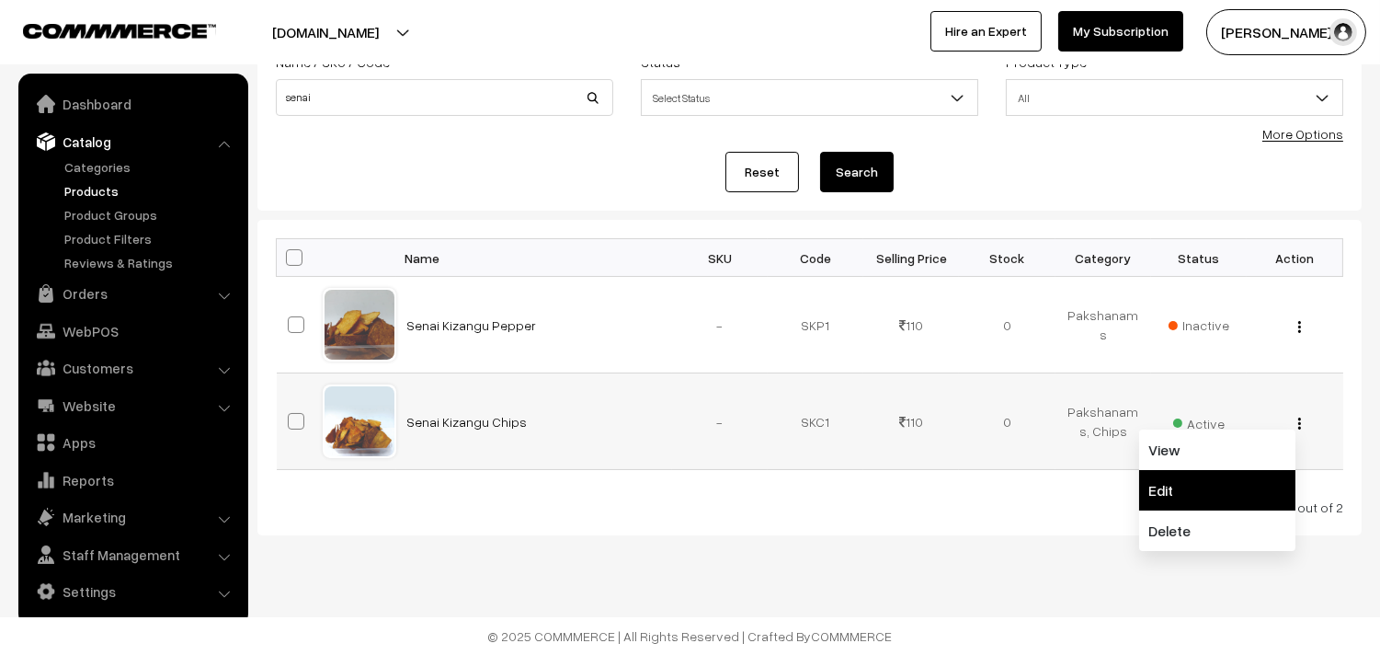
click at [1201, 483] on link "Edit" at bounding box center [1217, 490] width 156 height 40
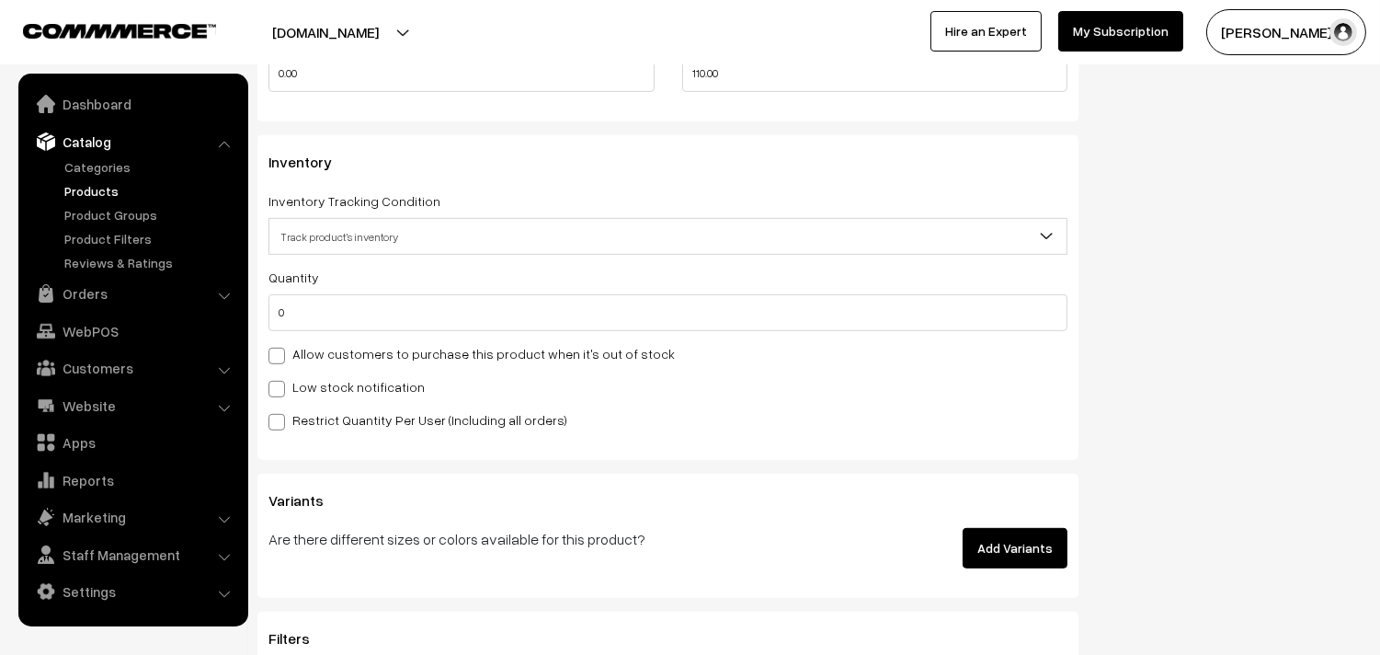
click at [400, 363] on label "Allow customers to purchase this product when it's out of stock" at bounding box center [471, 353] width 406 height 19
click at [280, 359] on input "Allow customers to purchase this product when it's out of stock" at bounding box center [274, 353] width 12 height 12
checkbox input "true"
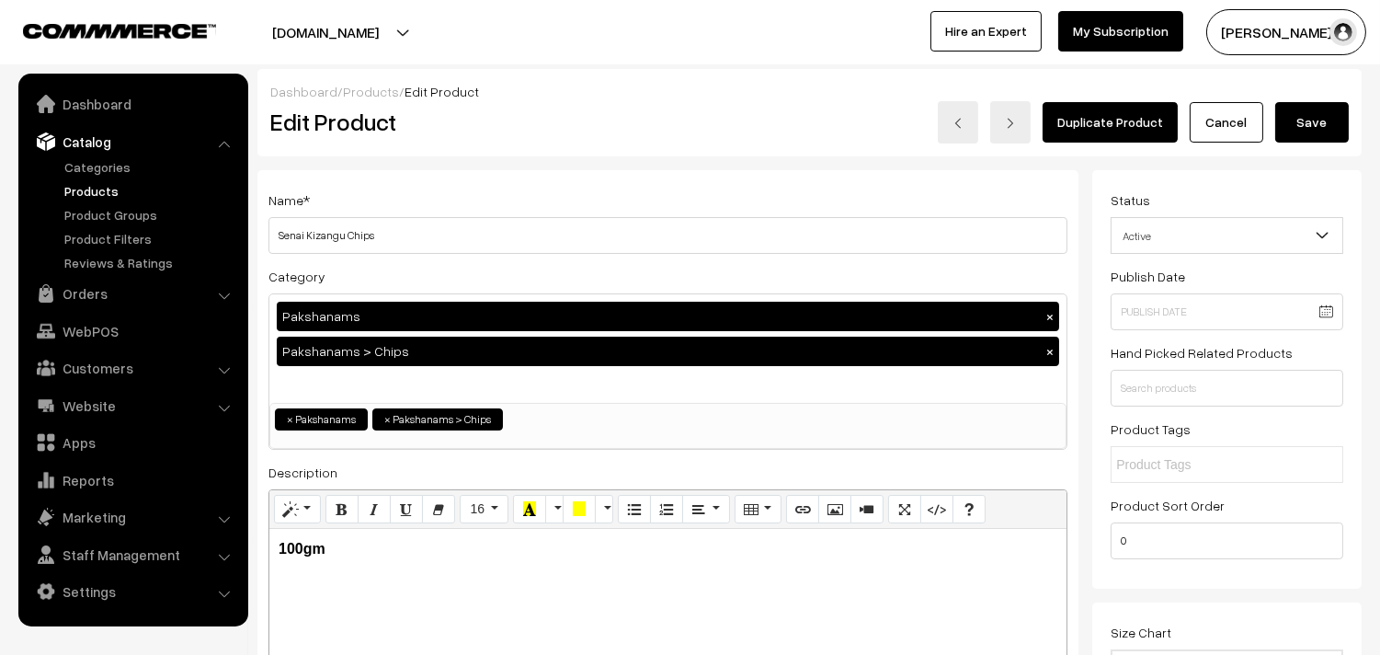
click at [1287, 112] on button "Save" at bounding box center [1312, 122] width 74 height 40
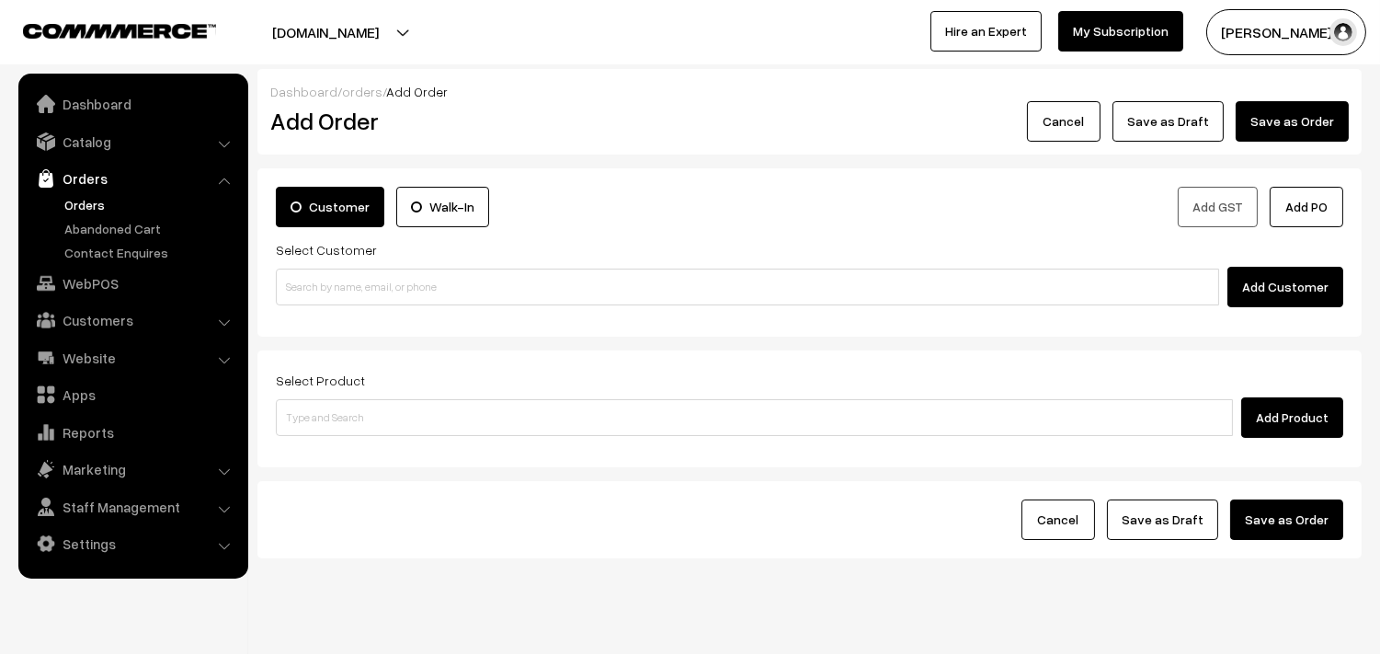
click at [71, 200] on link "Orders" at bounding box center [151, 204] width 182 height 19
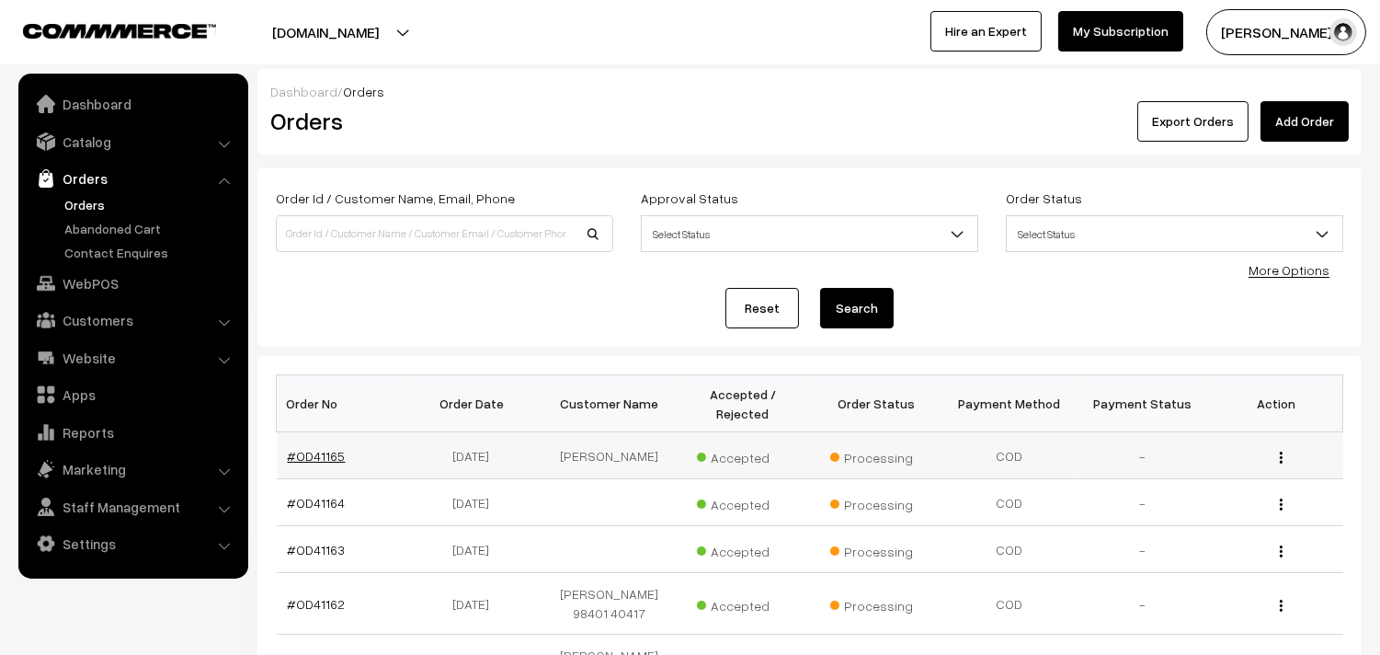
click at [336, 462] on link "#OD41165" at bounding box center [317, 456] width 58 height 16
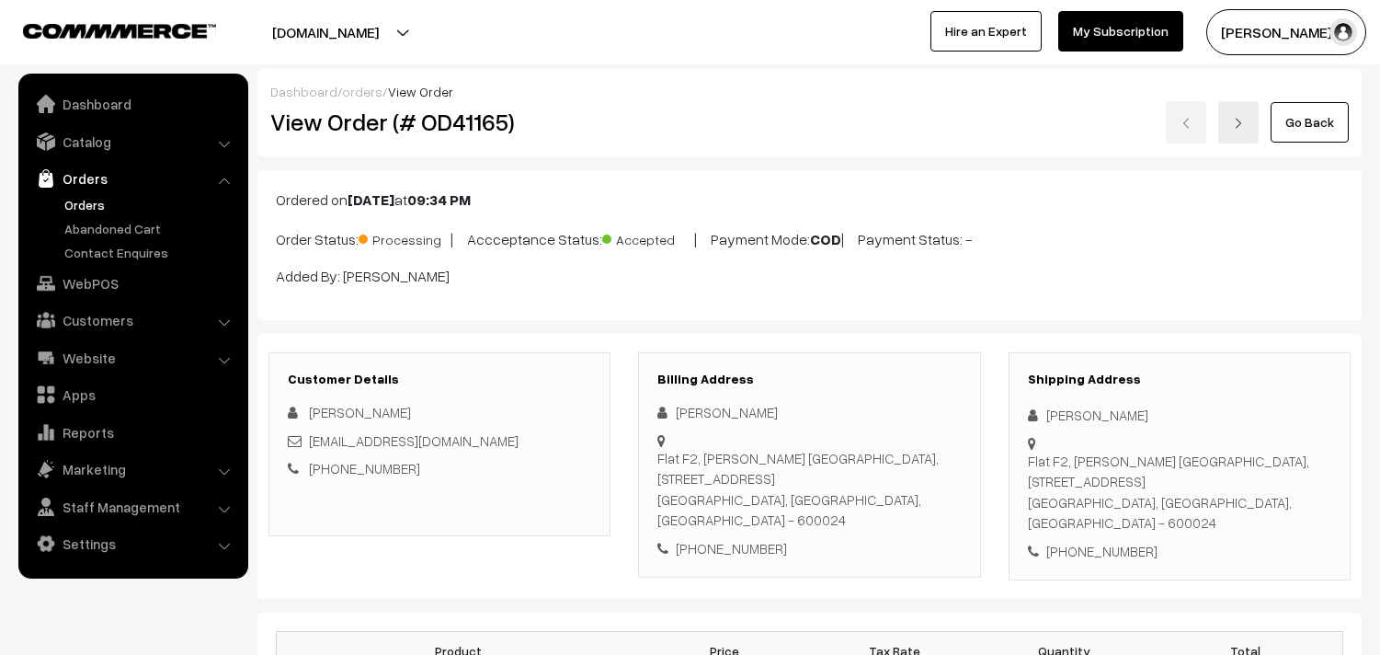
scroll to position [919, 0]
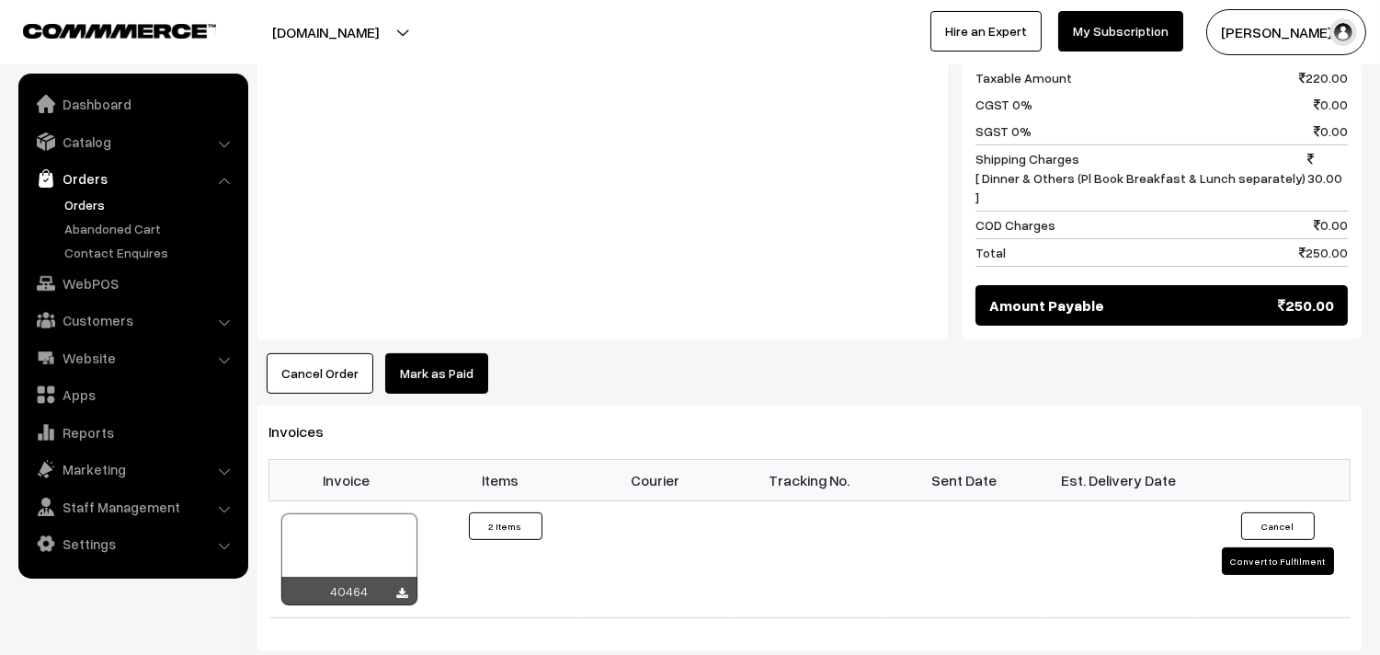
click at [80, 213] on link "Orders" at bounding box center [151, 204] width 182 height 19
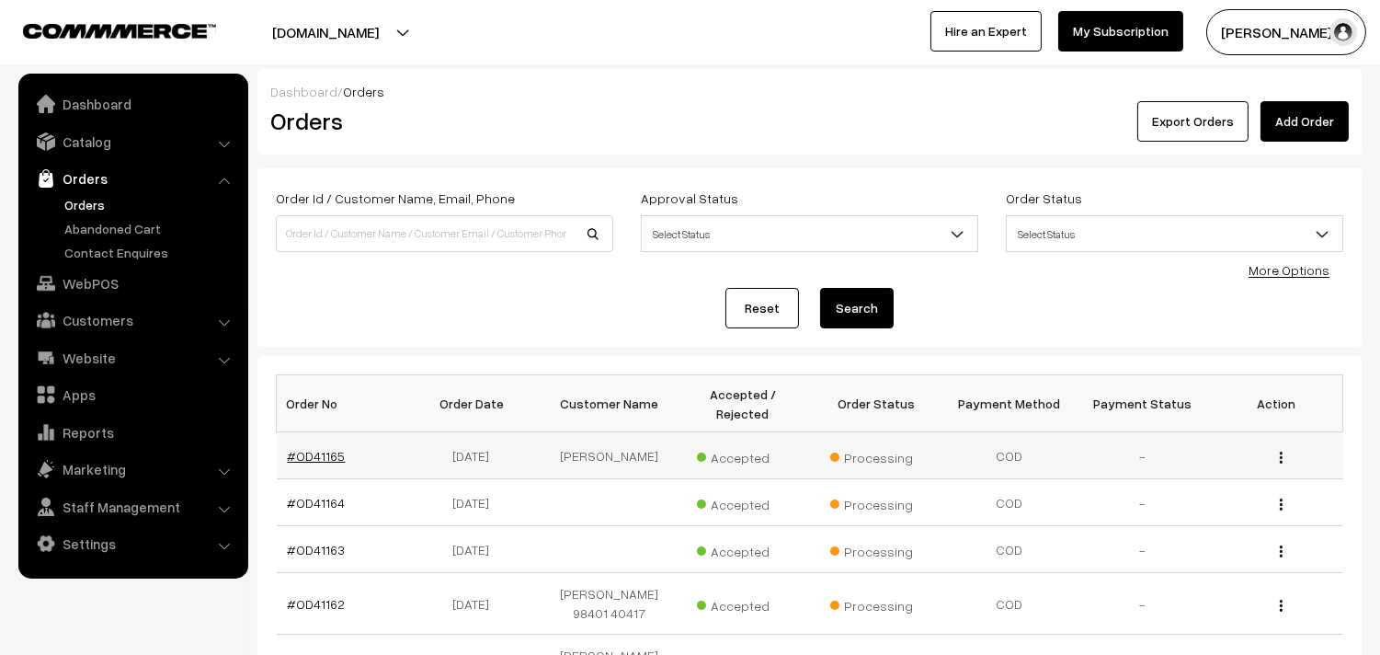
click at [311, 453] on link "#OD41165" at bounding box center [317, 456] width 58 height 16
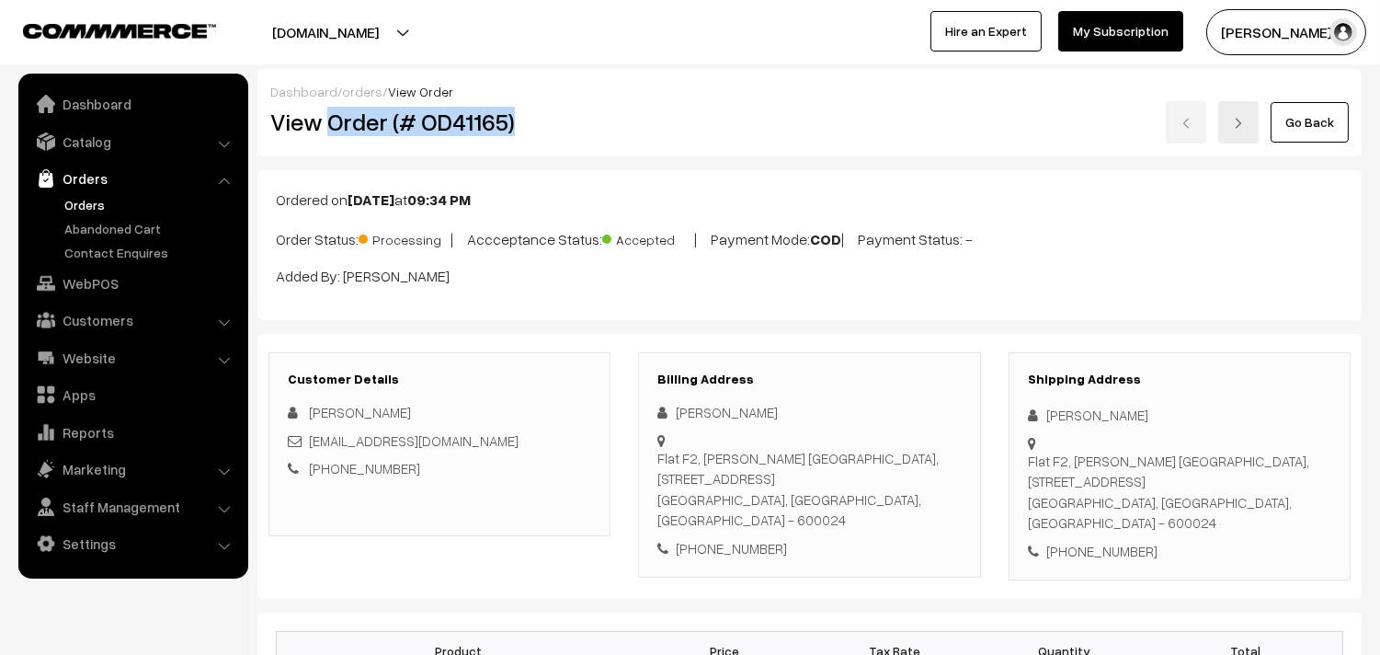
drag, startPoint x: 328, startPoint y: 116, endPoint x: 541, endPoint y: 106, distance: 212.6
click at [541, 106] on div "View Order (# OD41165)" at bounding box center [441, 122] width 369 height 42
copy h2 "Order (# OD41165)"
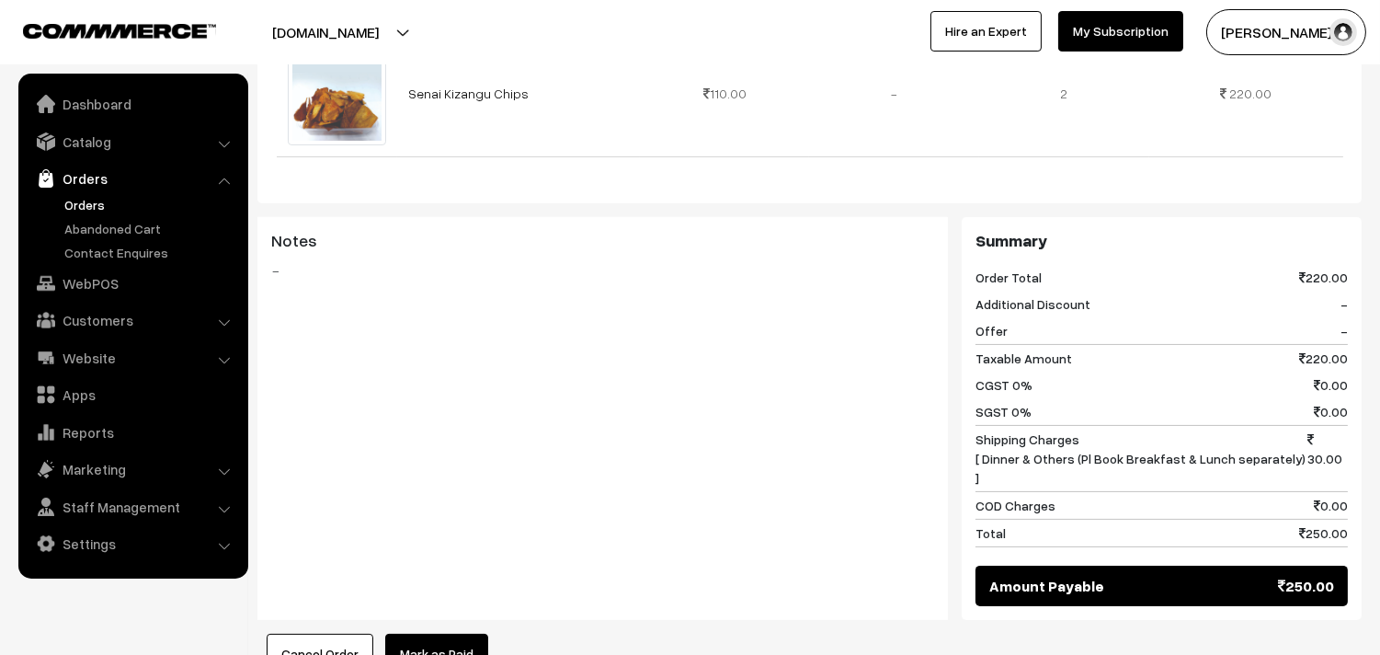
scroll to position [919, 0]
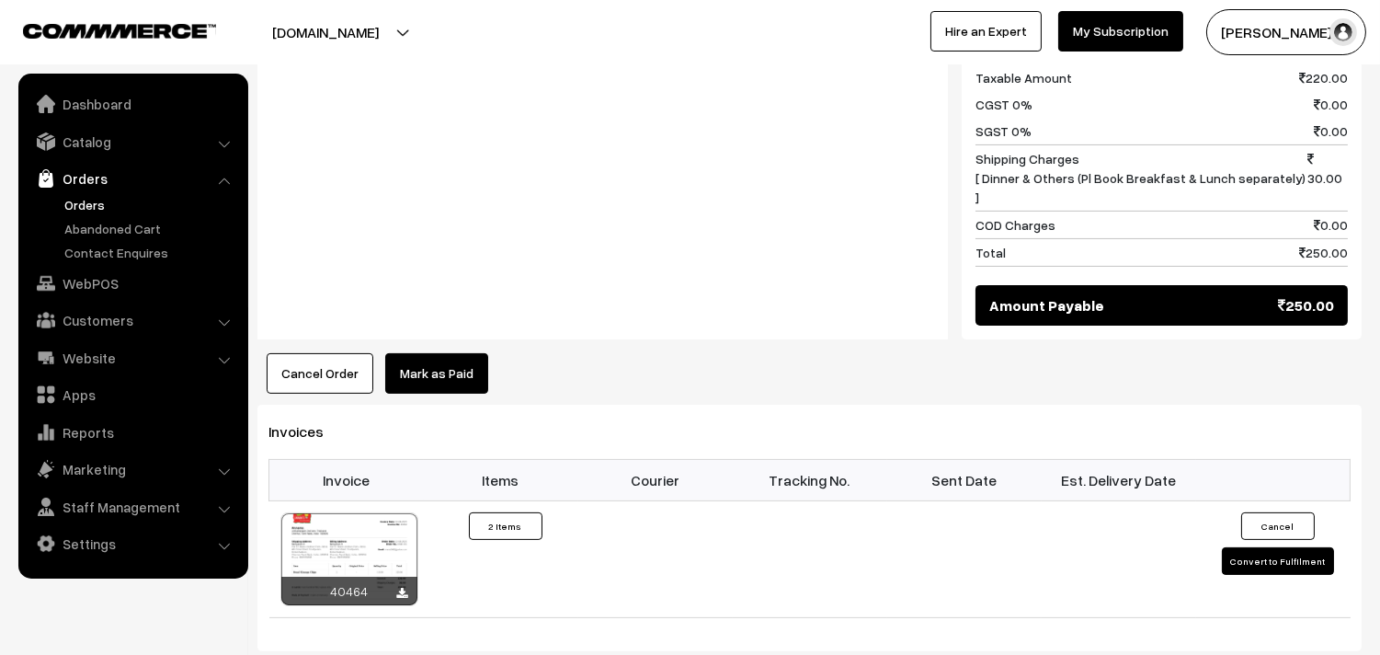
click at [93, 200] on link "Orders" at bounding box center [151, 204] width 182 height 19
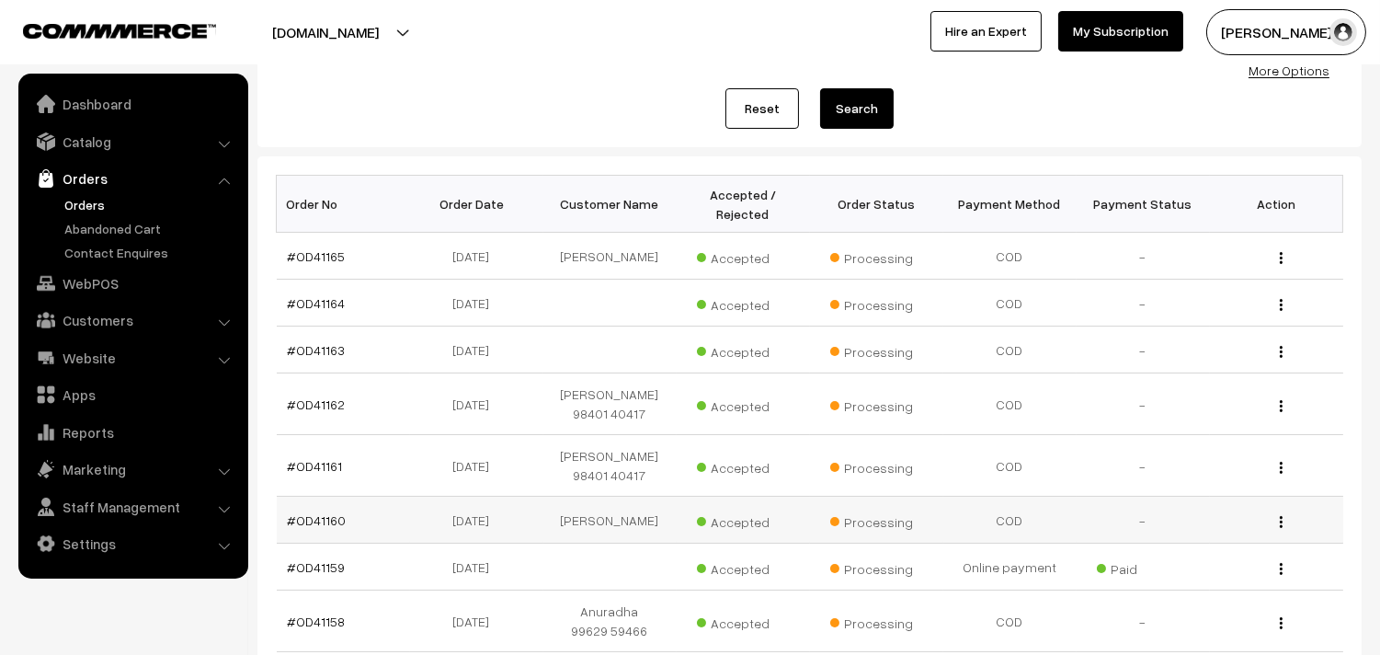
scroll to position [204, 0]
